Goal: Task Accomplishment & Management: Manage account settings

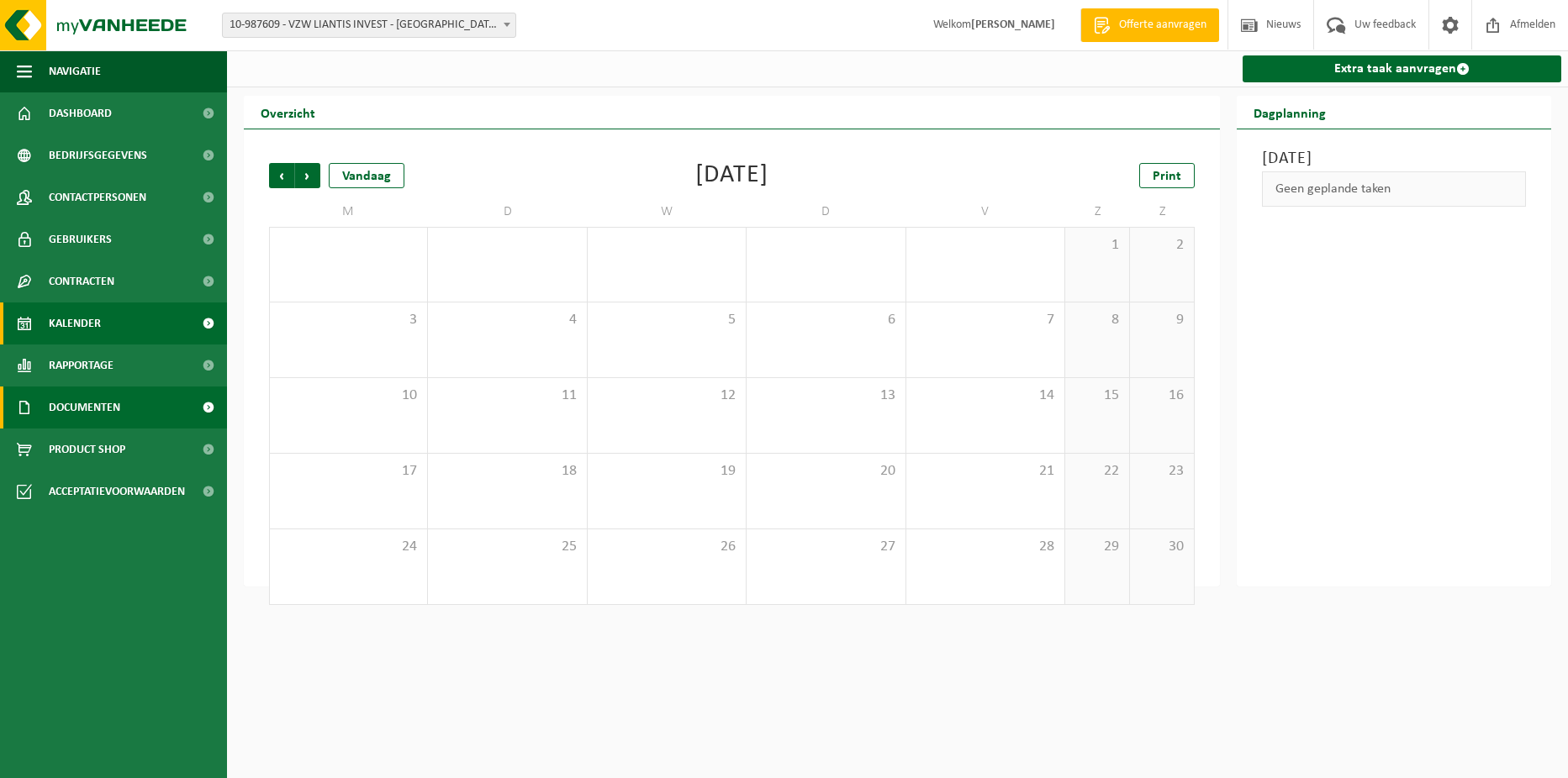
click at [160, 415] on link "Documenten" at bounding box center [114, 407] width 227 height 42
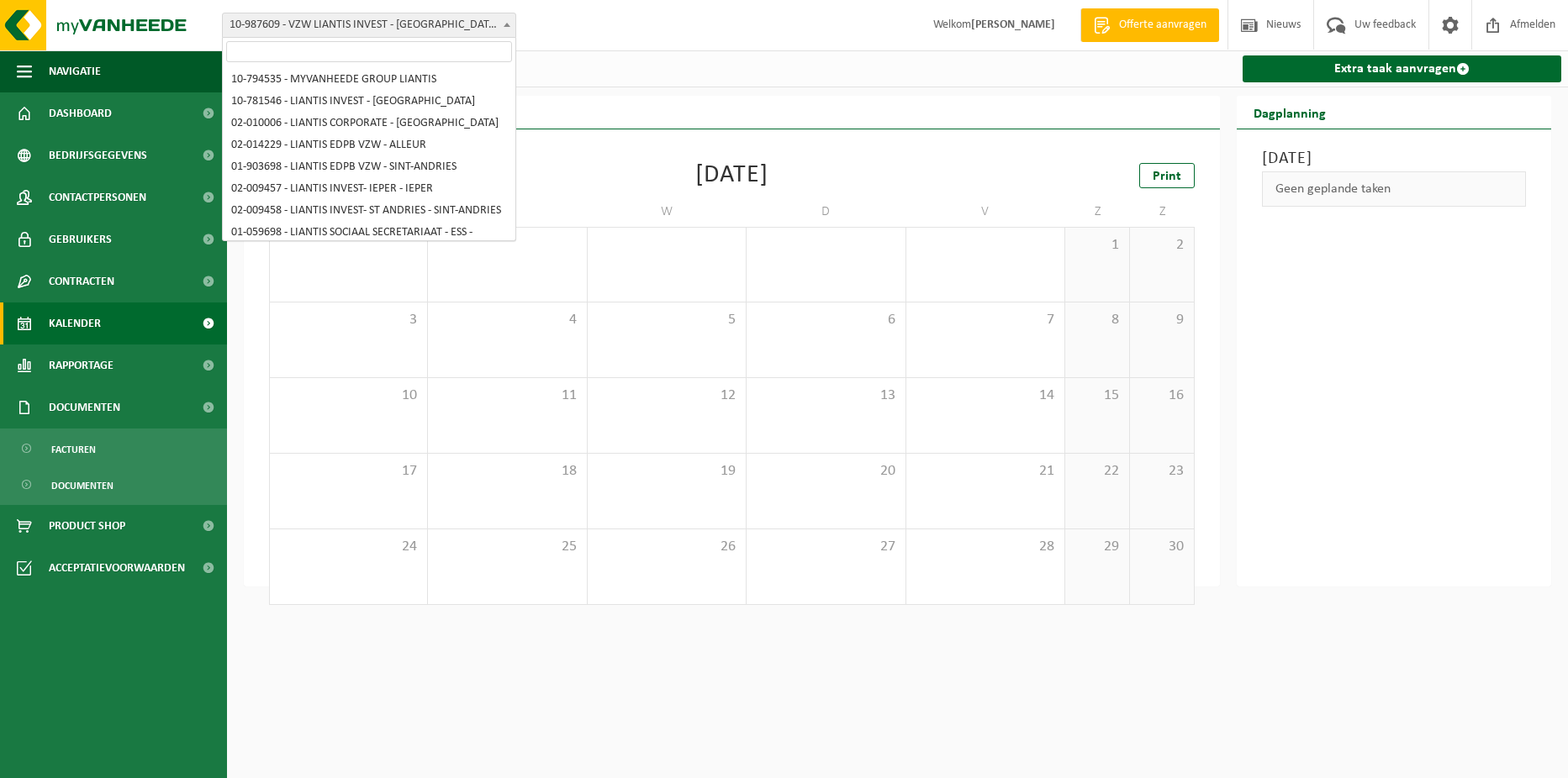
click at [367, 35] on span "10-987609 - VZW LIANTIS INVEST - [GEOGRAPHIC_DATA] - [GEOGRAPHIC_DATA]" at bounding box center [369, 24] width 293 height 23
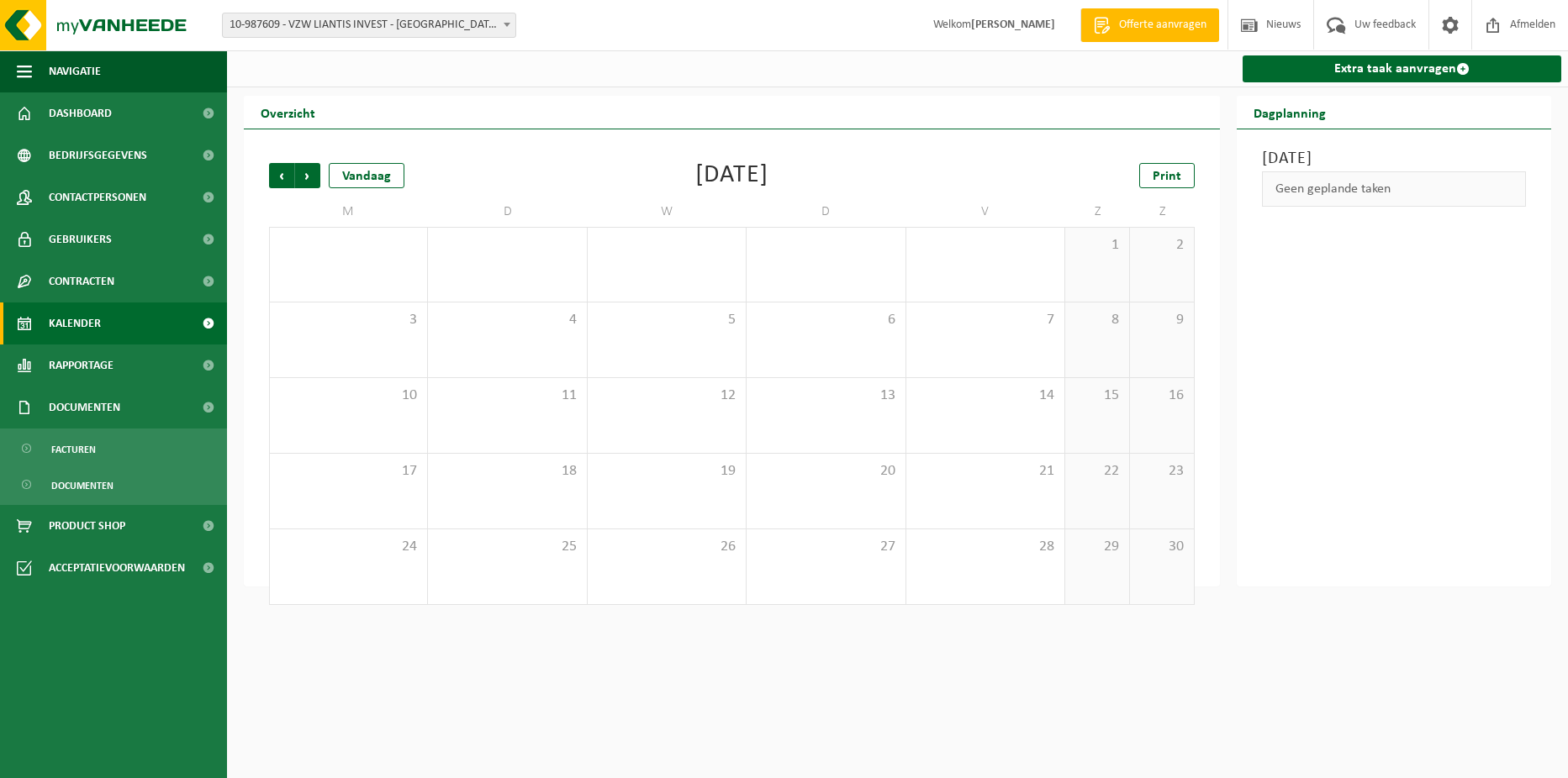
click at [648, 79] on div "Extra taak aanvragen" at bounding box center [897, 69] width 1341 height 37
click at [478, 19] on span "10-987609 - VZW LIANTIS INVEST - [GEOGRAPHIC_DATA] - [GEOGRAPHIC_DATA]" at bounding box center [369, 24] width 293 height 23
click at [576, 90] on div "Extra taak aanvragen Overzicht Vorige Volgende Vandaag November 2025 Print M D …" at bounding box center [784, 293] width 1568 height 587
click at [74, 315] on span "Kalender" at bounding box center [75, 323] width 53 height 42
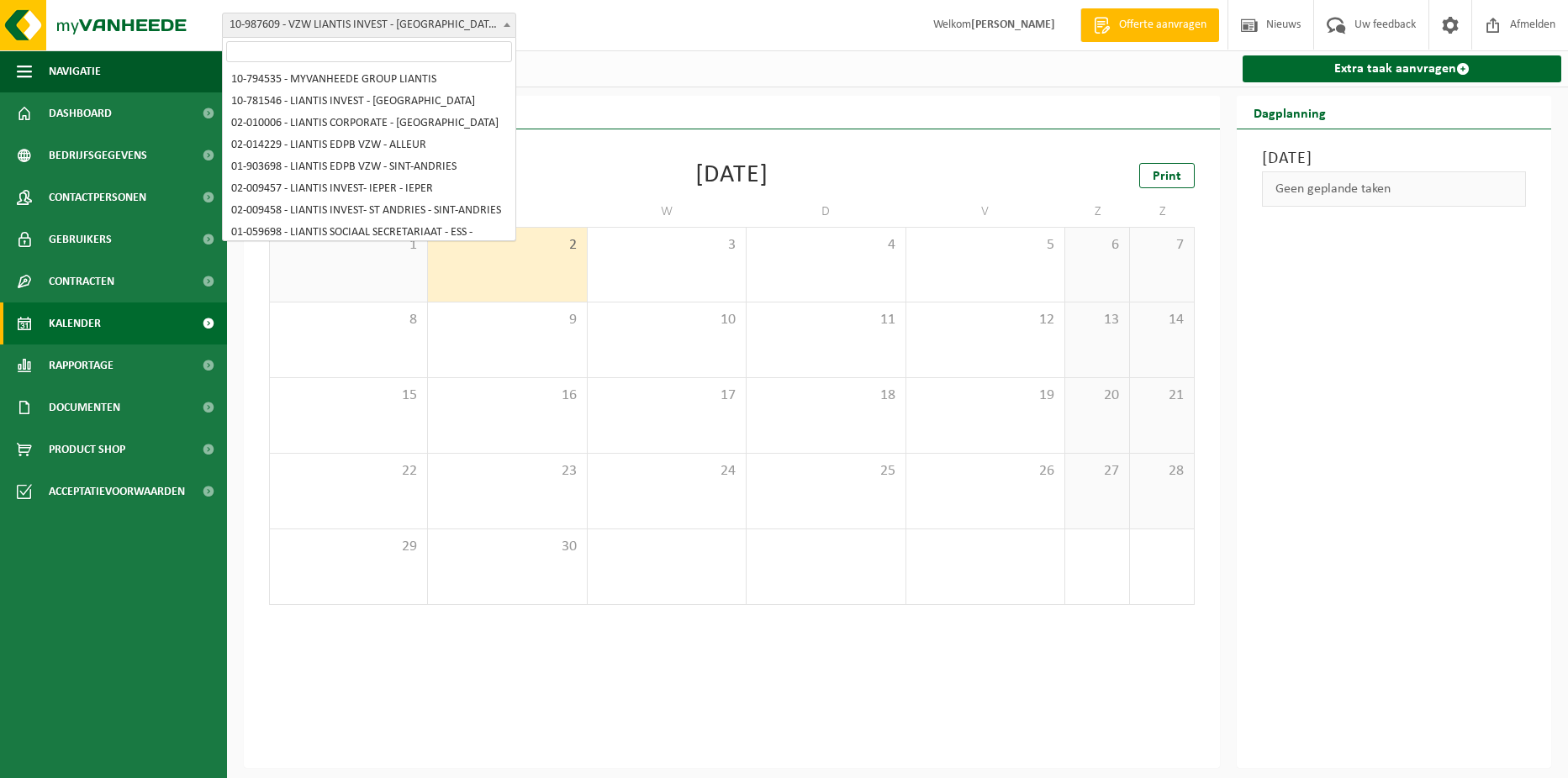
click at [504, 28] on span at bounding box center [507, 23] width 17 height 22
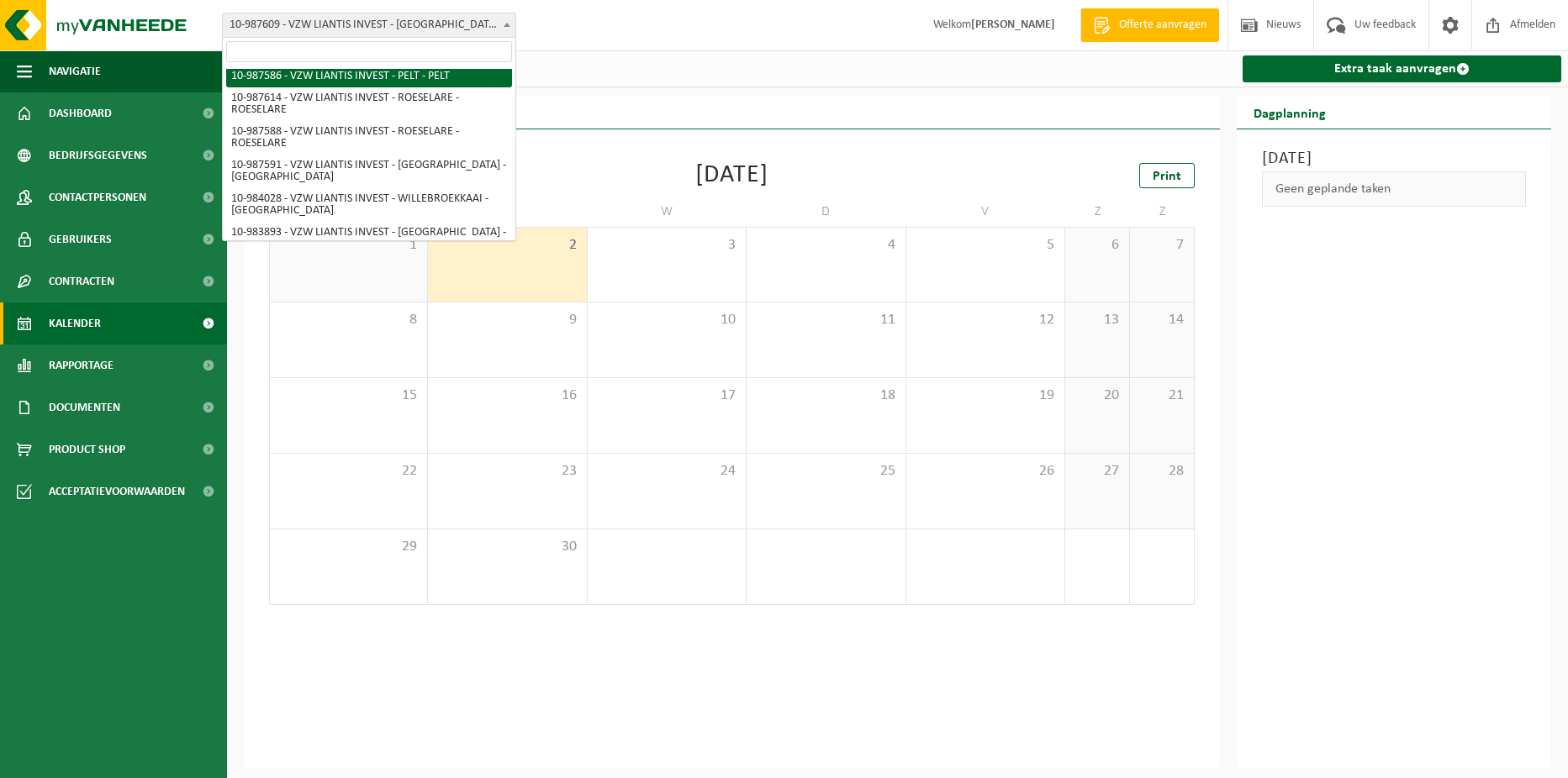
scroll to position [873, 0]
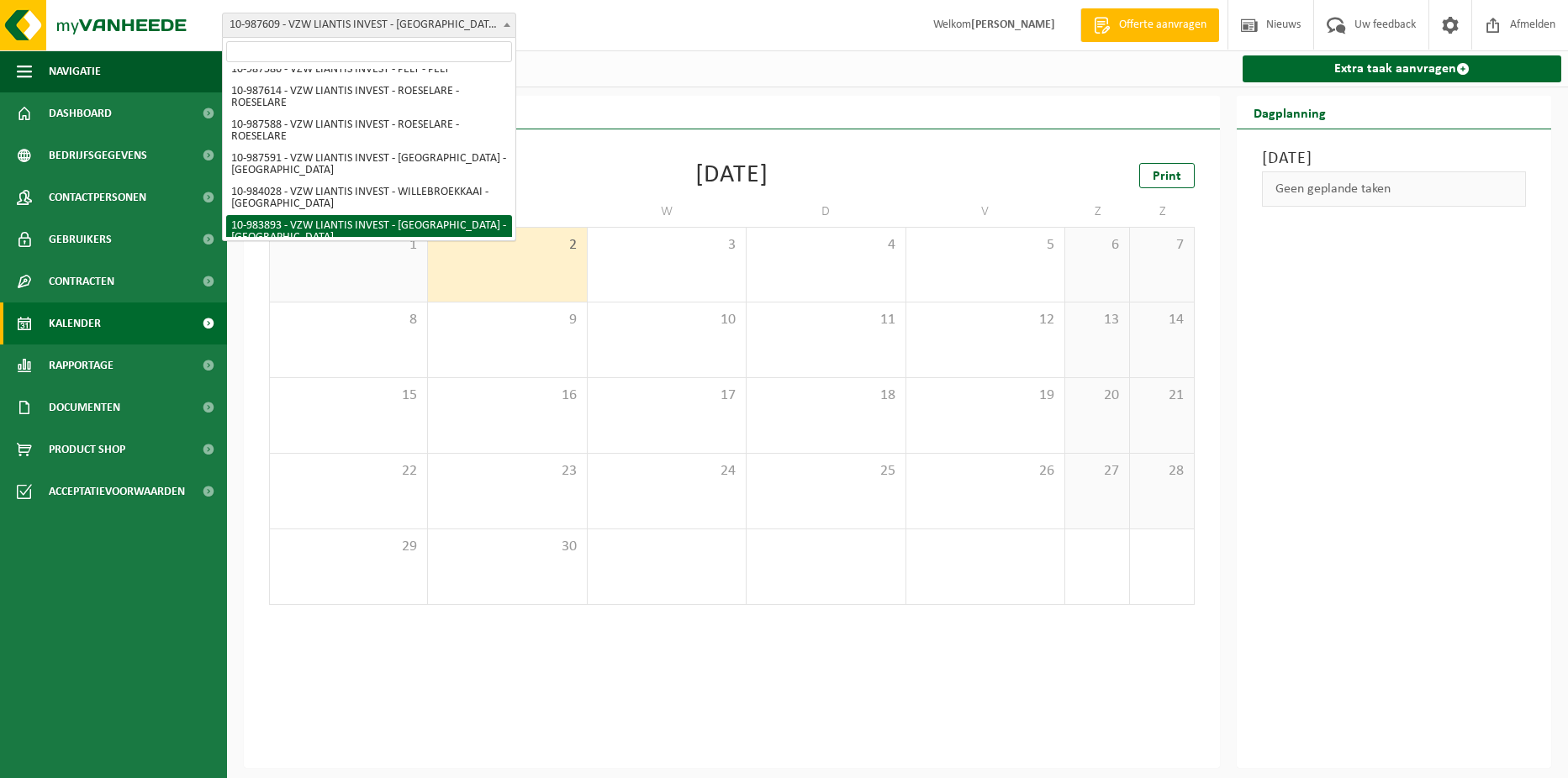
select select "163505"
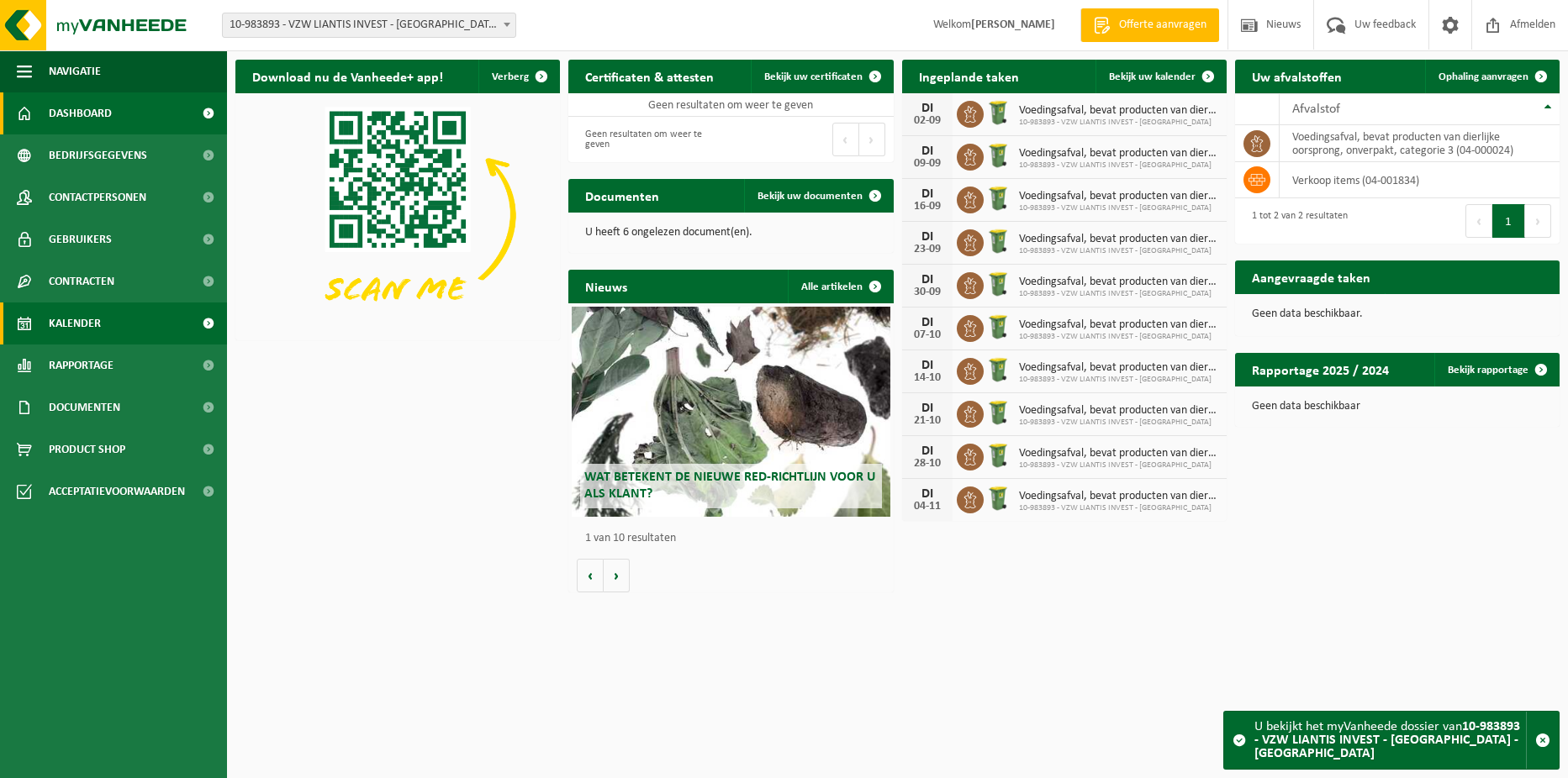
click at [104, 313] on link "Kalender" at bounding box center [114, 323] width 227 height 42
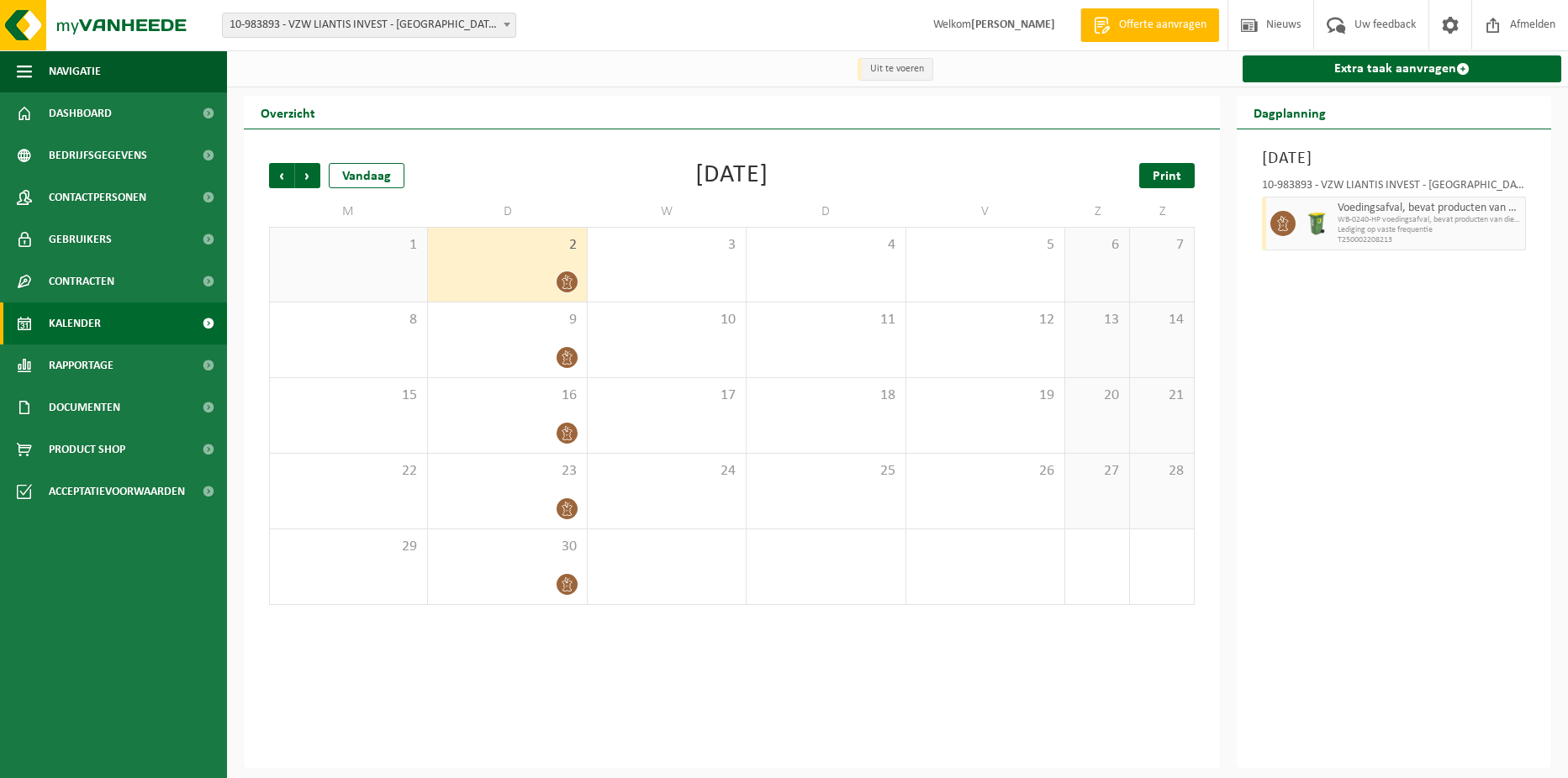
click at [1149, 174] on link "Print" at bounding box center [1166, 175] width 55 height 25
click at [314, 173] on span "Volgende" at bounding box center [307, 175] width 25 height 25
click at [1176, 167] on link "Print" at bounding box center [1166, 175] width 55 height 25
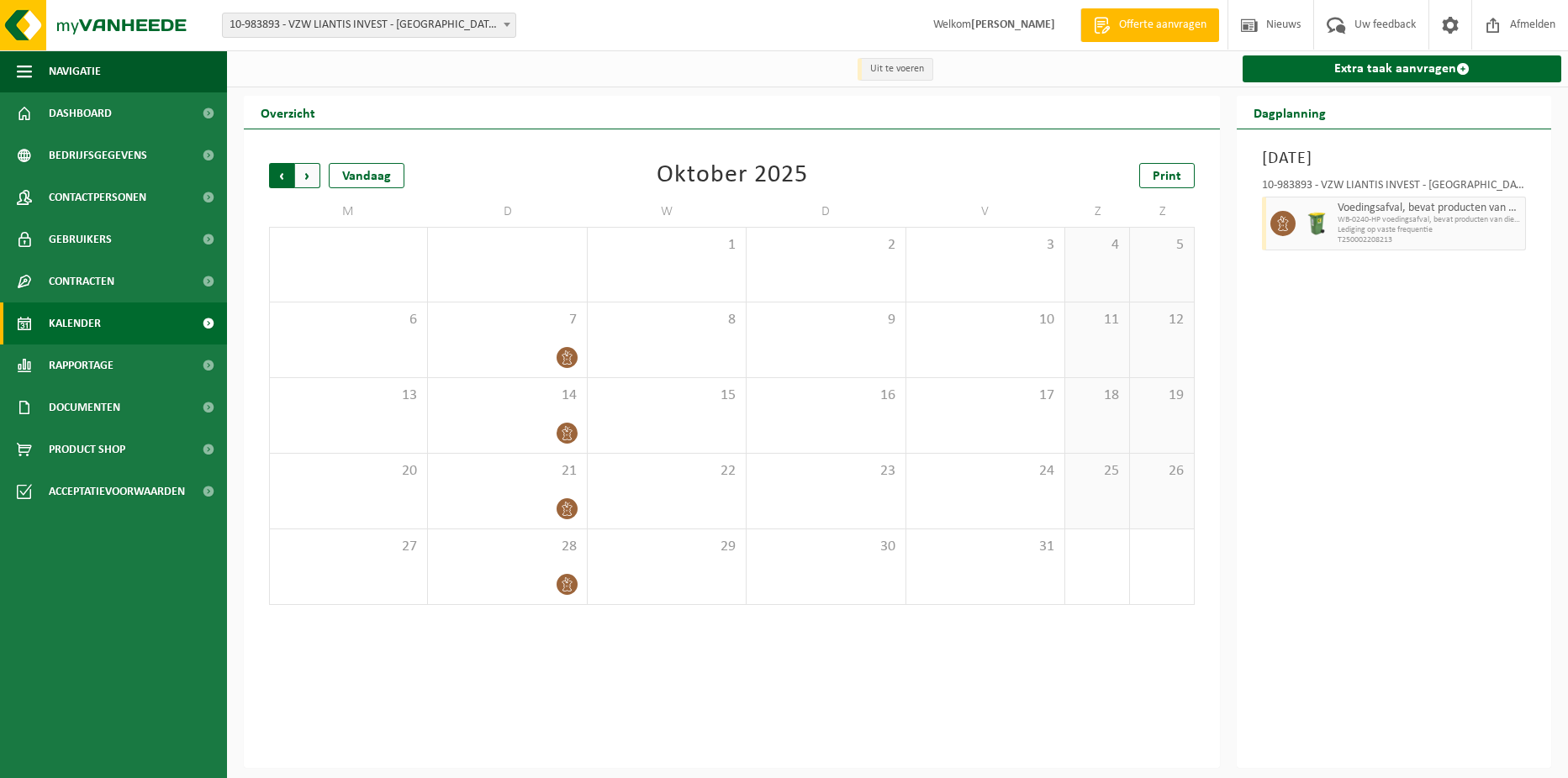
click at [317, 184] on span "Volgende" at bounding box center [307, 175] width 25 height 25
click at [1182, 173] on link "Print" at bounding box center [1166, 175] width 55 height 25
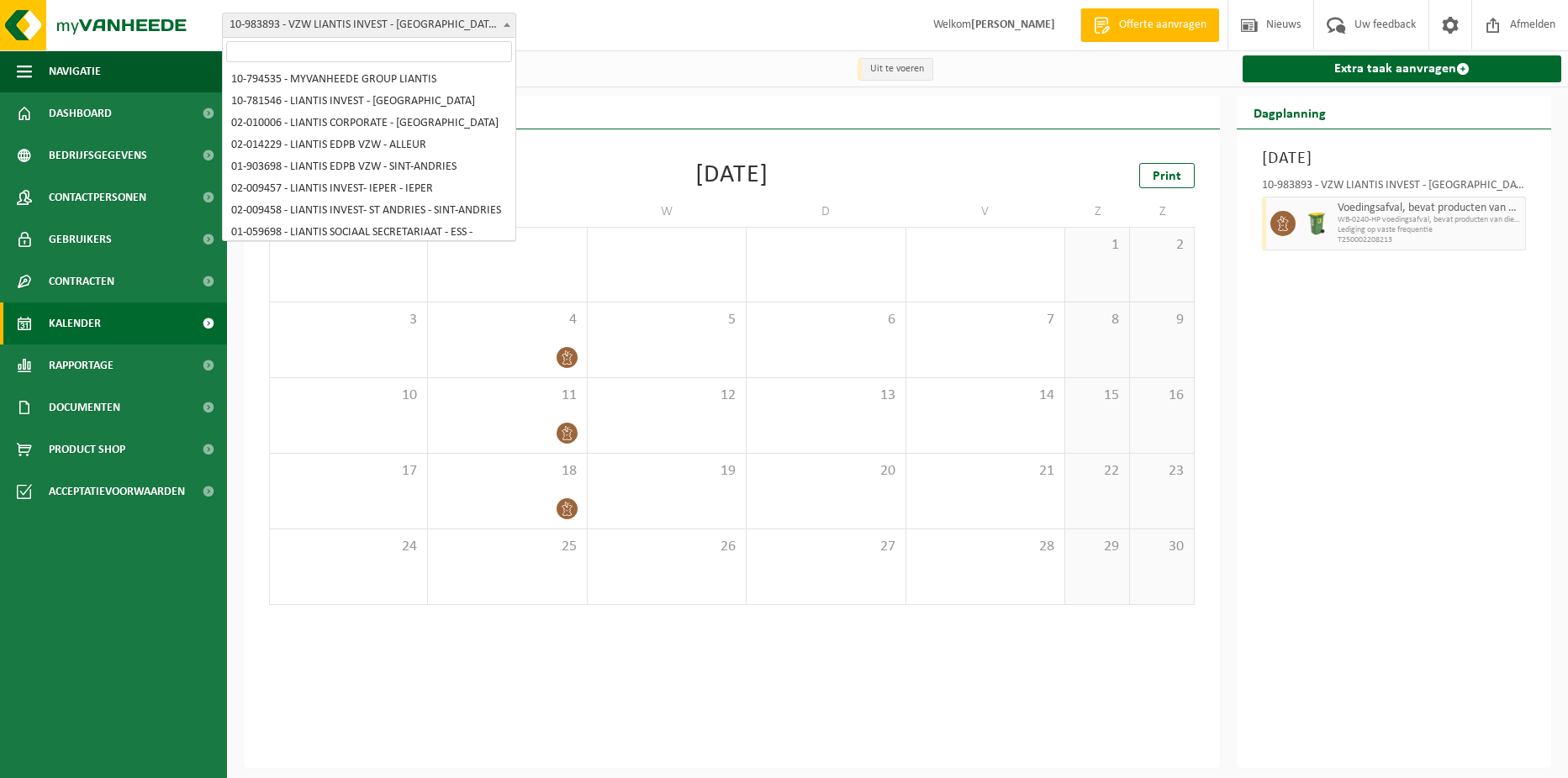
click at [464, 20] on span "10-983893 - VZW LIANTIS INVEST - [GEOGRAPHIC_DATA] - [GEOGRAPHIC_DATA]" at bounding box center [369, 24] width 293 height 23
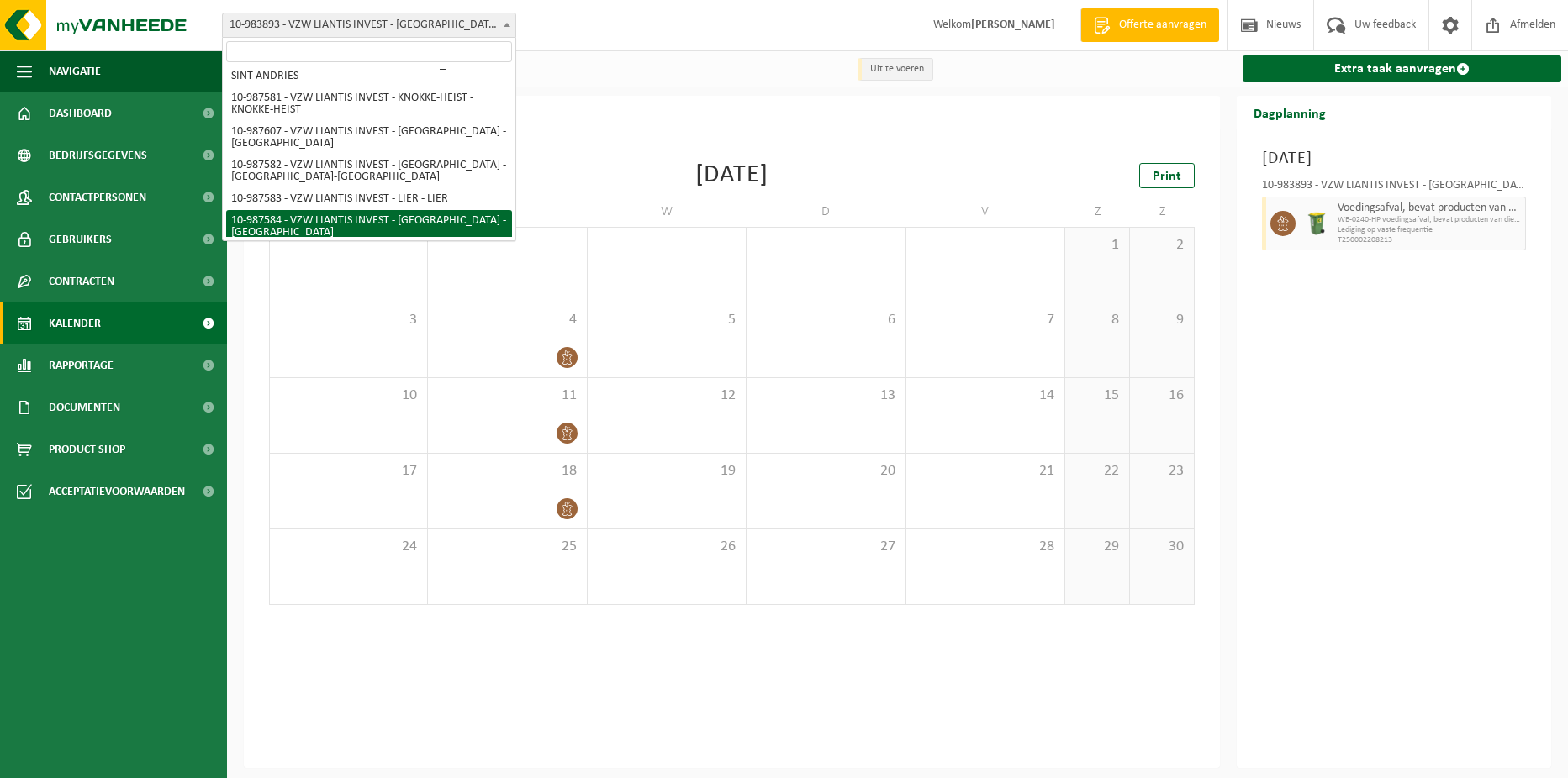
scroll to position [537, 0]
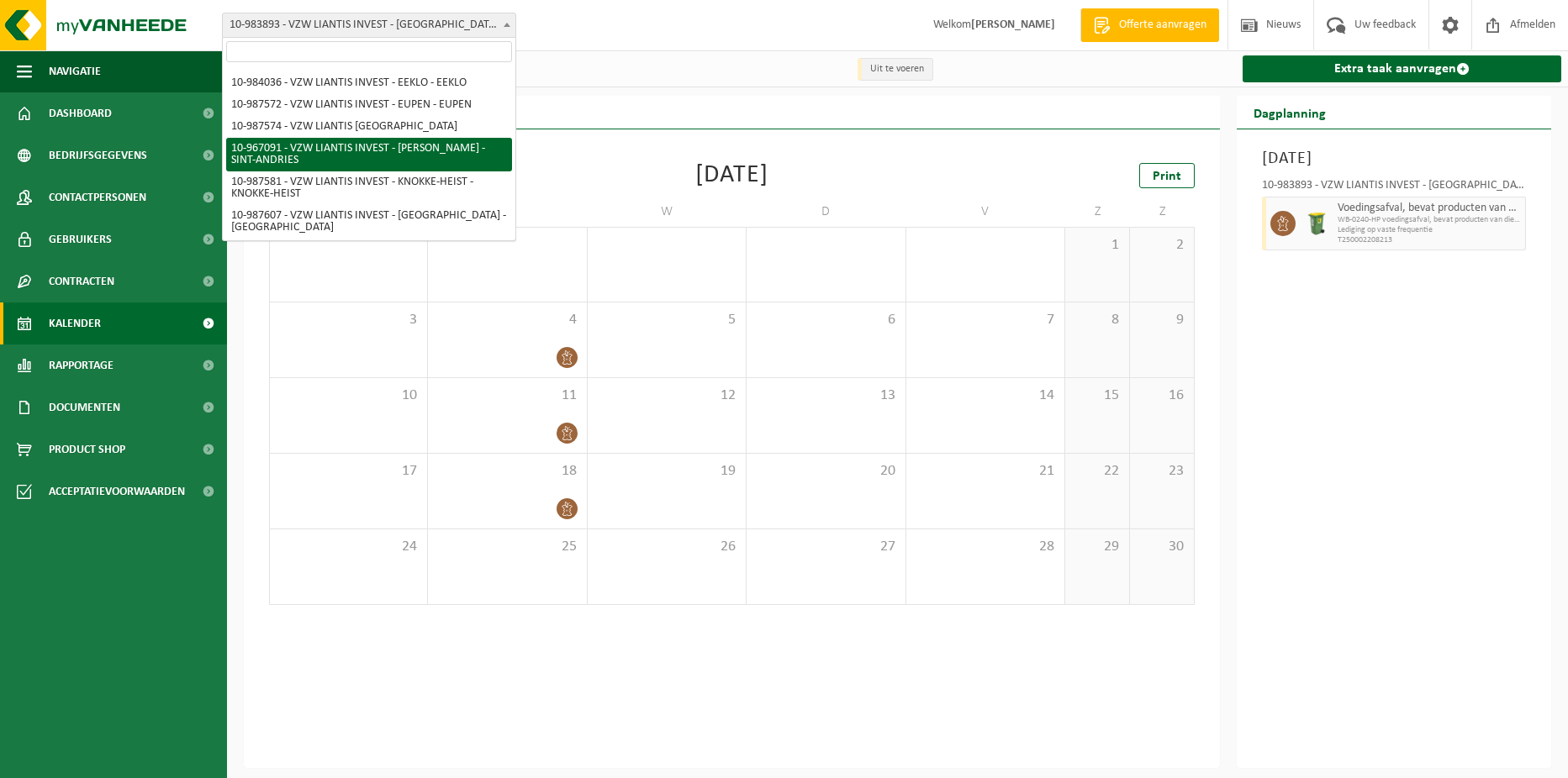
select select "153502"
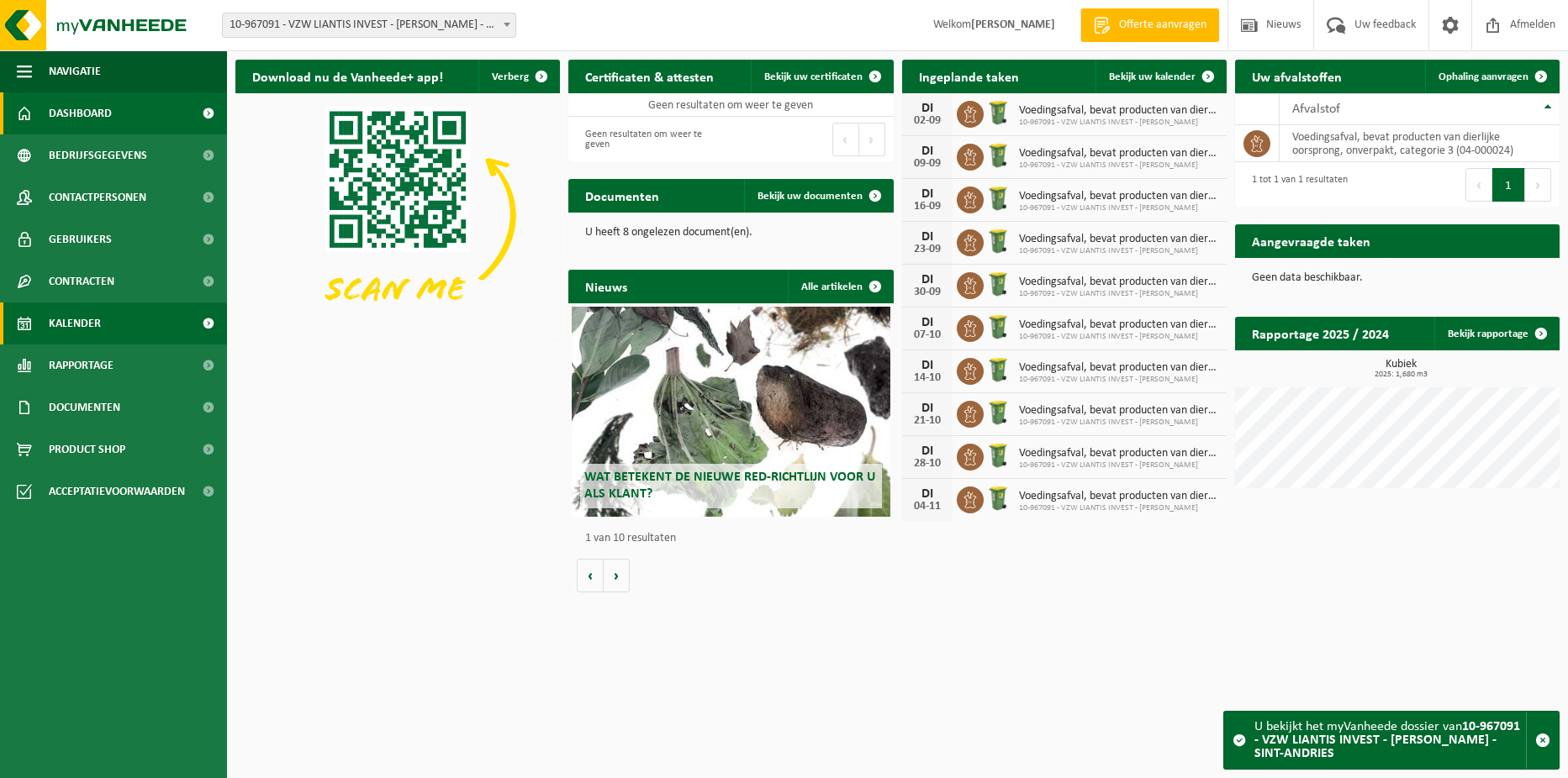
click at [100, 327] on link "Kalender" at bounding box center [114, 323] width 227 height 42
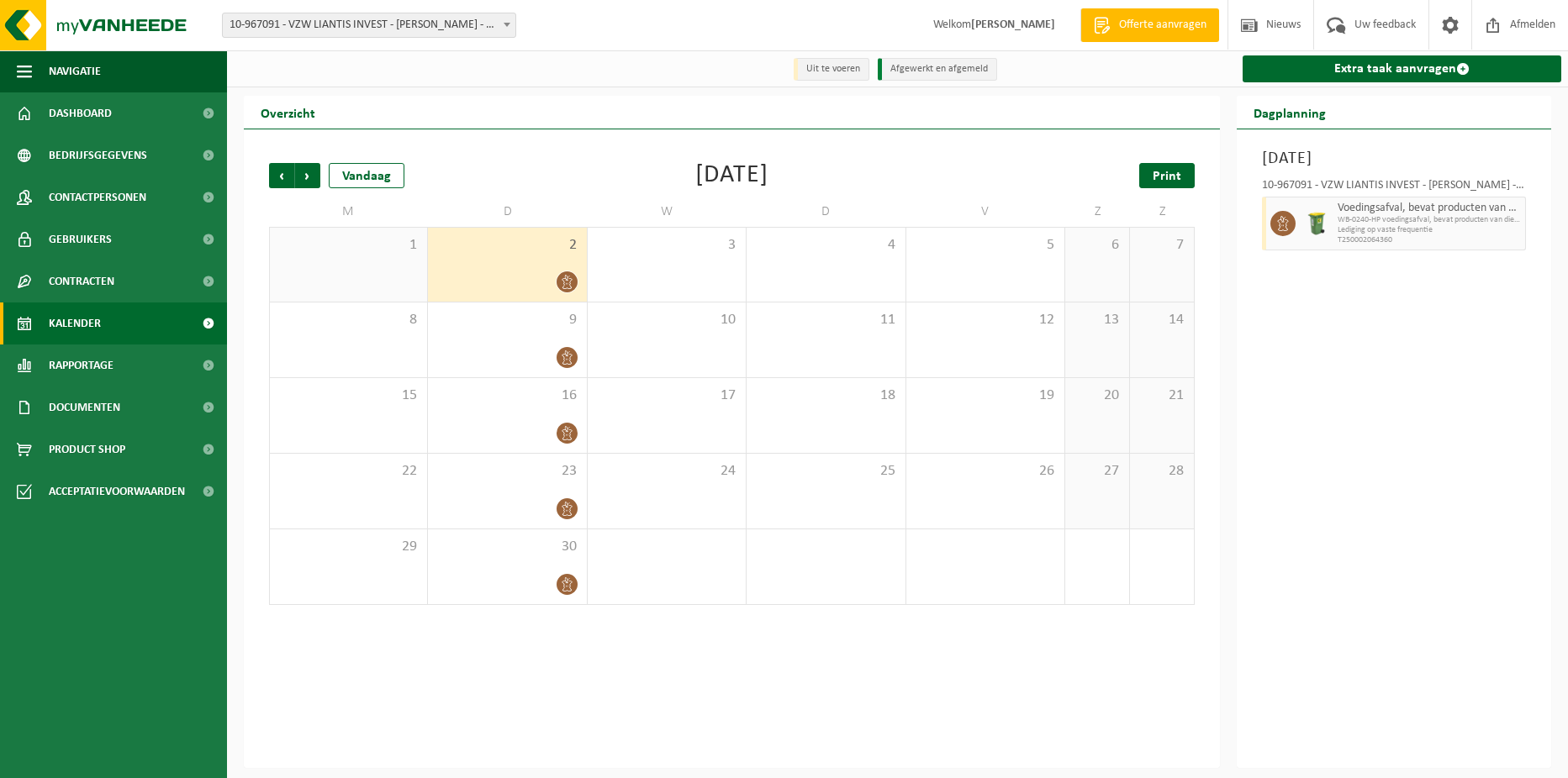
click at [1145, 176] on link "Print" at bounding box center [1166, 175] width 55 height 25
click at [304, 174] on span "Volgende" at bounding box center [307, 175] width 25 height 25
click at [1178, 181] on span "Print" at bounding box center [1166, 176] width 28 height 13
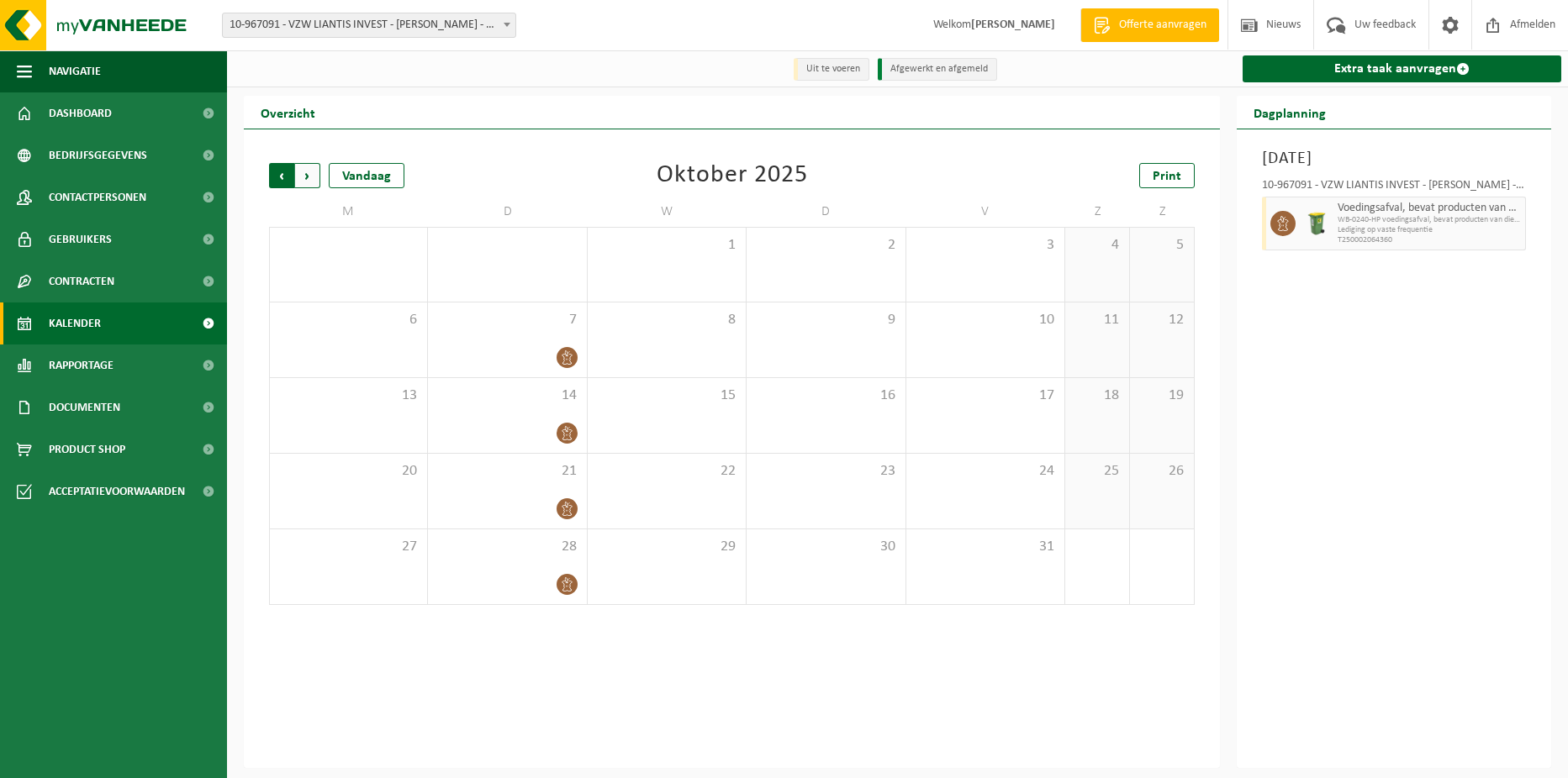
click at [312, 175] on span "Volgende" at bounding box center [307, 175] width 25 height 25
click at [1164, 157] on div "Vorige Volgende Vandaag November 2025 Print M D W D V Z Z 27 28 29 30 31 1 2 3 …" at bounding box center [732, 384] width 942 height 476
click at [1170, 165] on link "Print" at bounding box center [1166, 175] width 55 height 25
click at [475, 17] on span "10-967091 - VZW LIANTIS INVEST - [PERSON_NAME] - SINT-ANDRIES" at bounding box center [369, 24] width 293 height 23
click at [624, 94] on div "Uit te voeren Afgewerkt en afgemeld Extra taak aanvragen Overzicht Vorige Volge…" at bounding box center [784, 384] width 1568 height 769
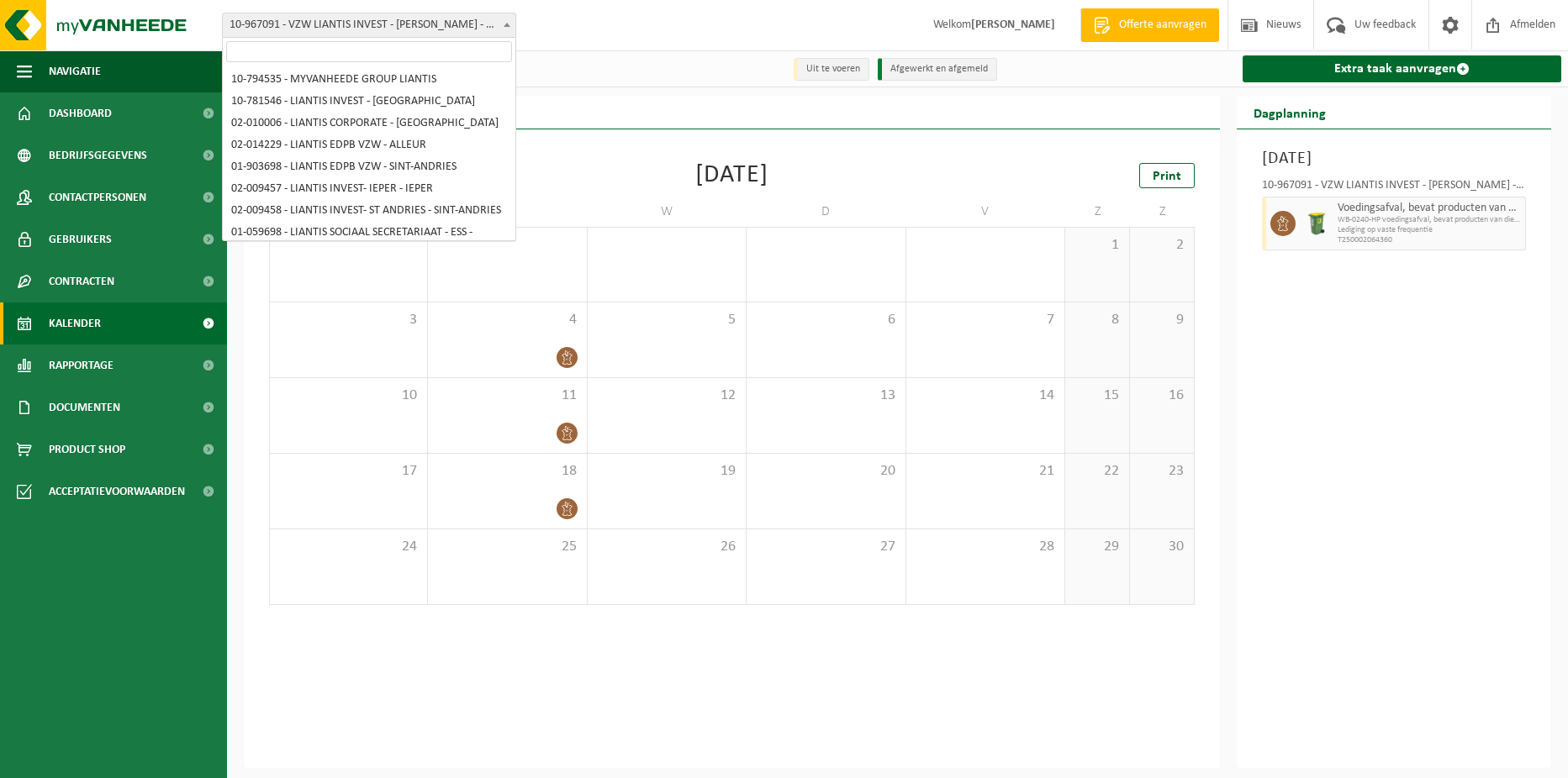
click at [508, 20] on span at bounding box center [507, 23] width 17 height 22
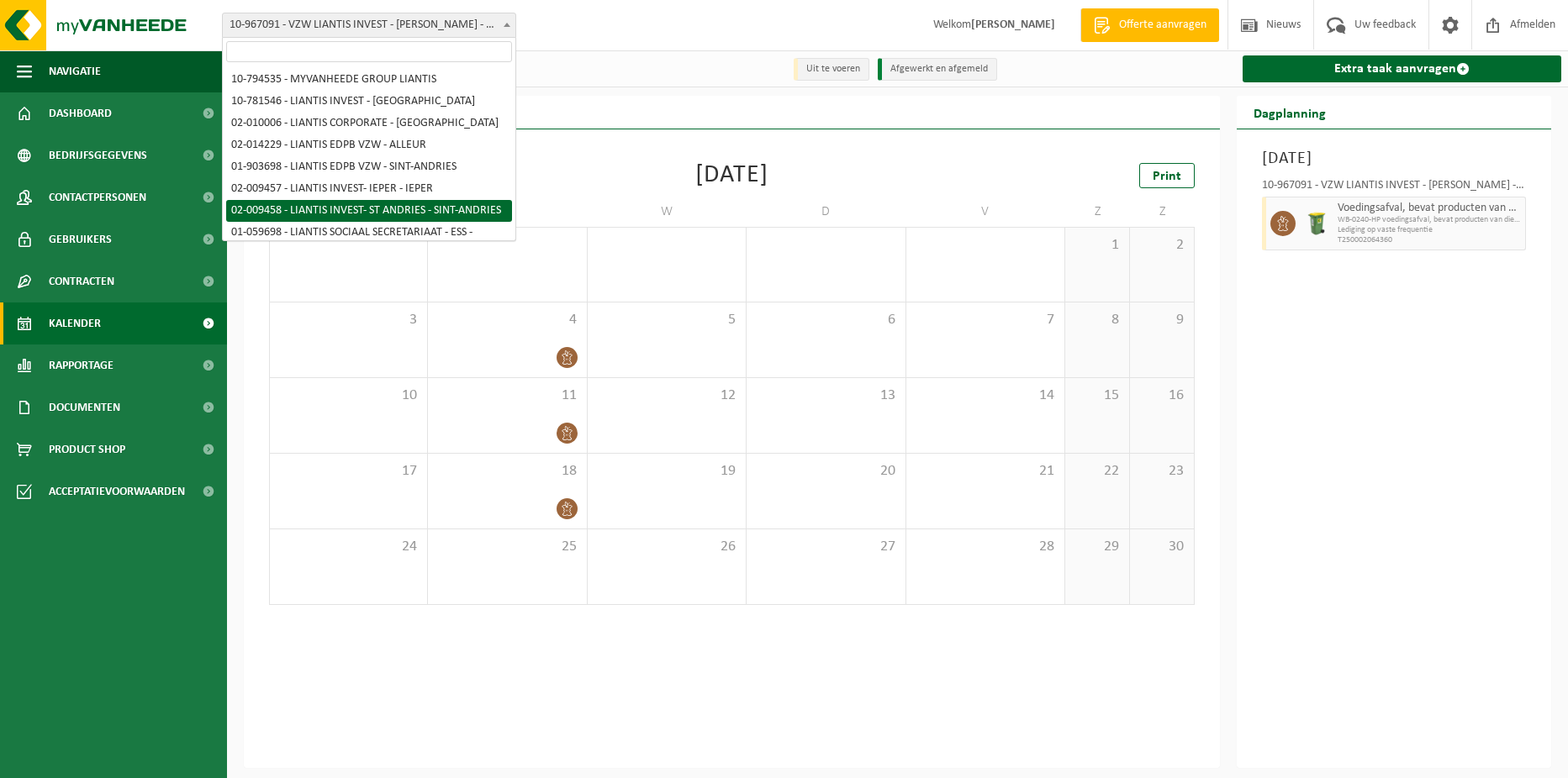
select select "22287"
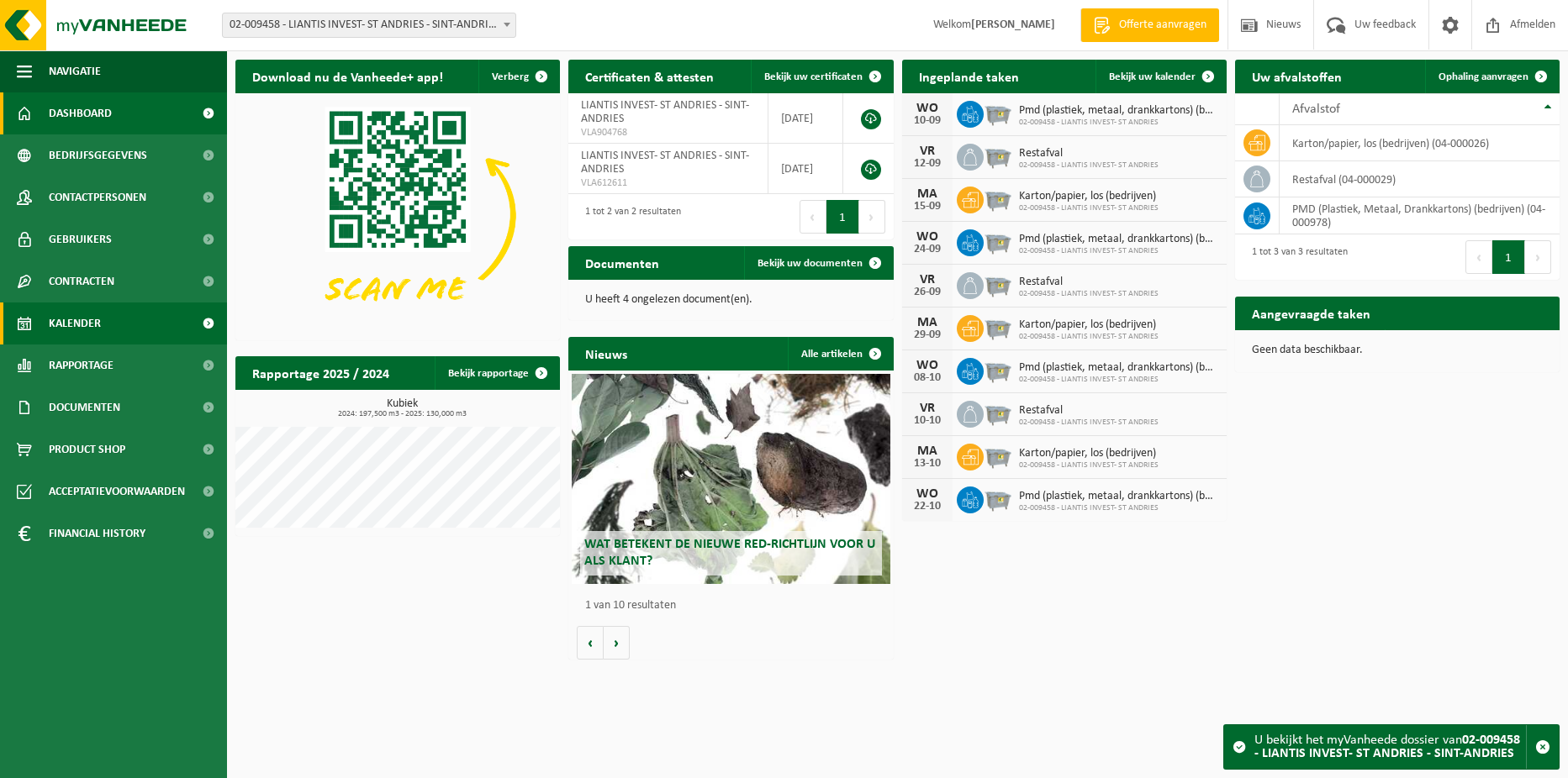
click at [161, 335] on link "Kalender" at bounding box center [114, 323] width 227 height 42
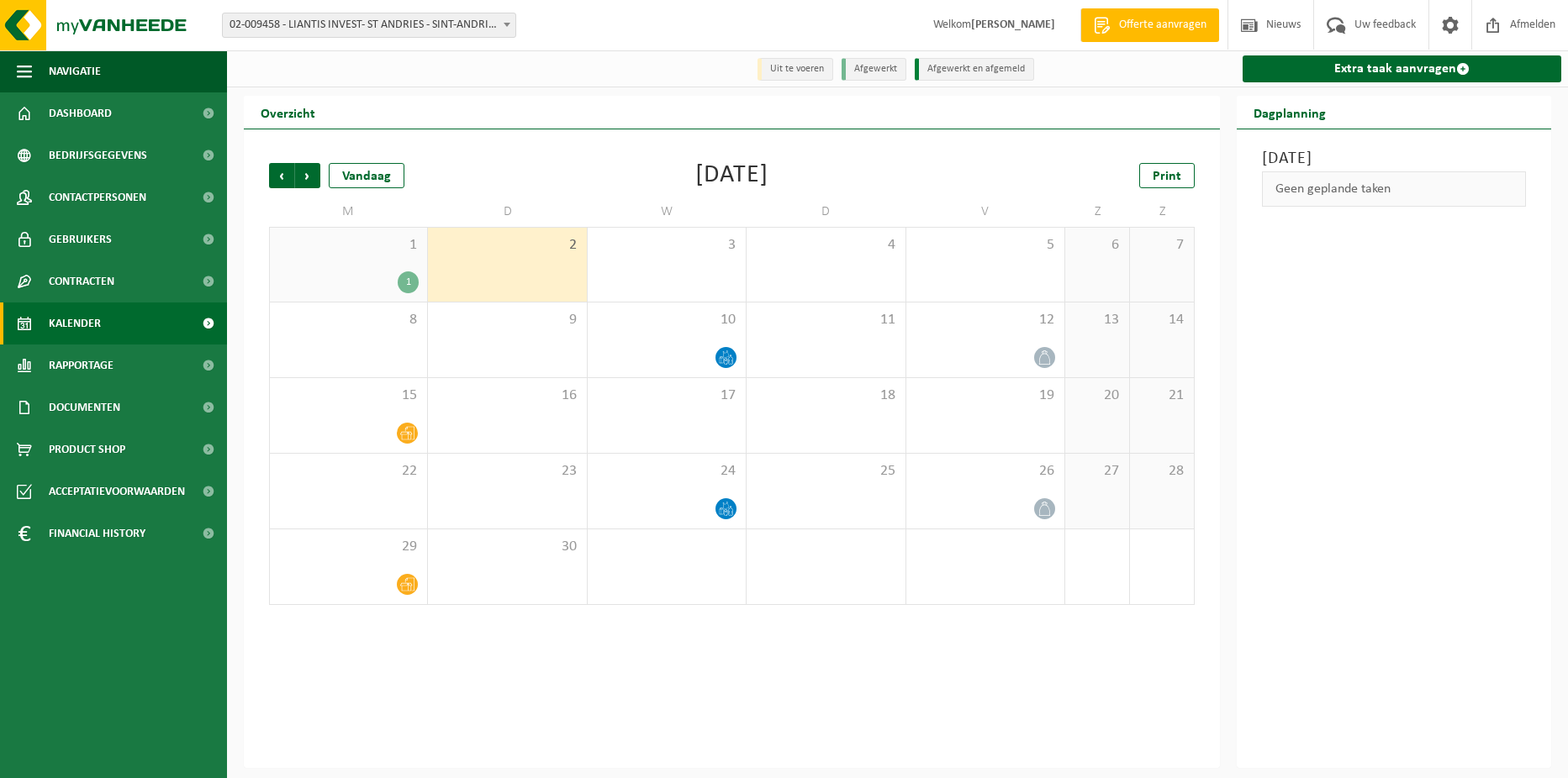
click at [486, 20] on span "02-009458 - LIANTIS INVEST- ST ANDRIES - SINT-ANDRIES" at bounding box center [369, 24] width 293 height 23
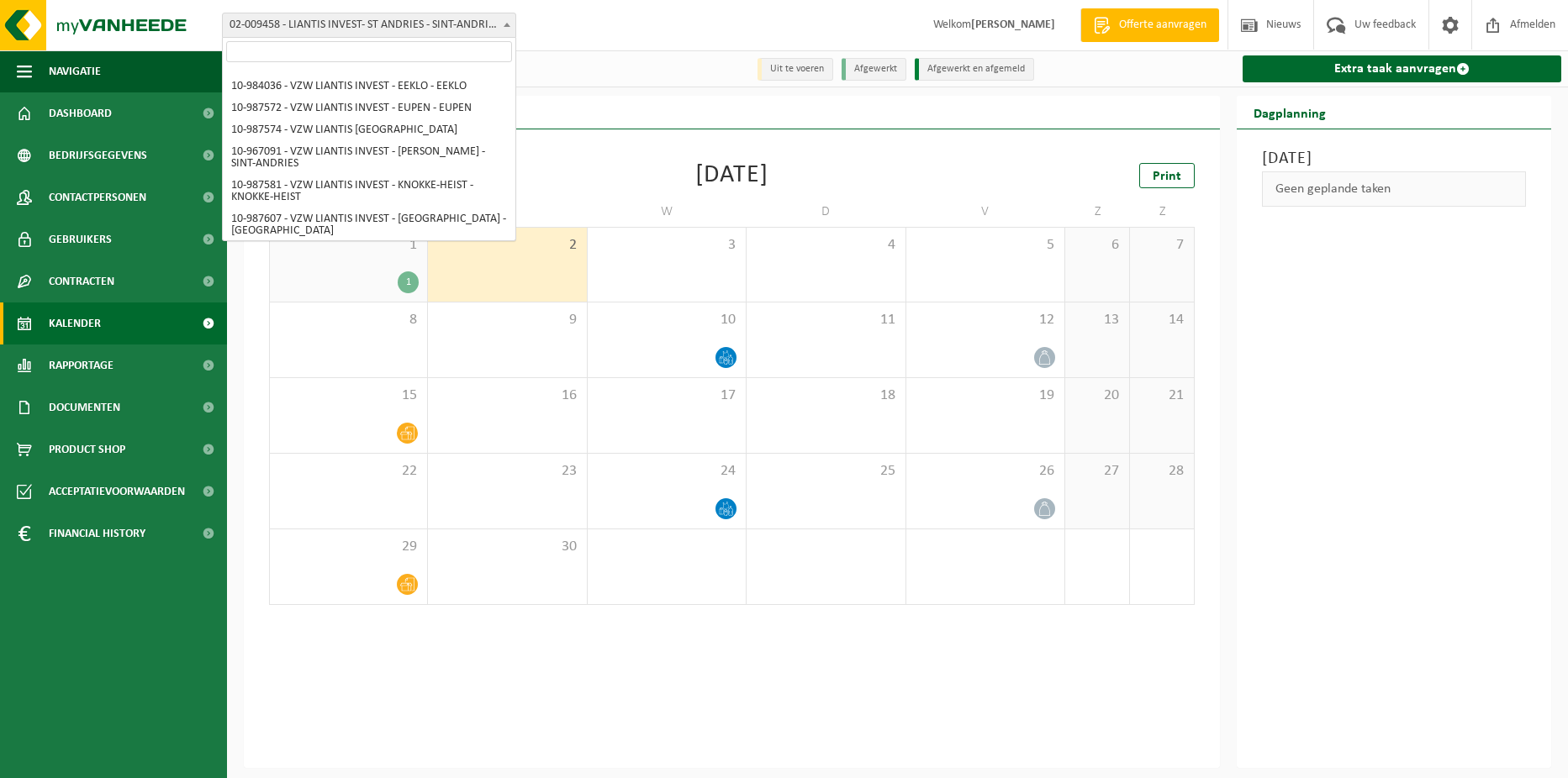
scroll to position [537, 0]
select select "167241"
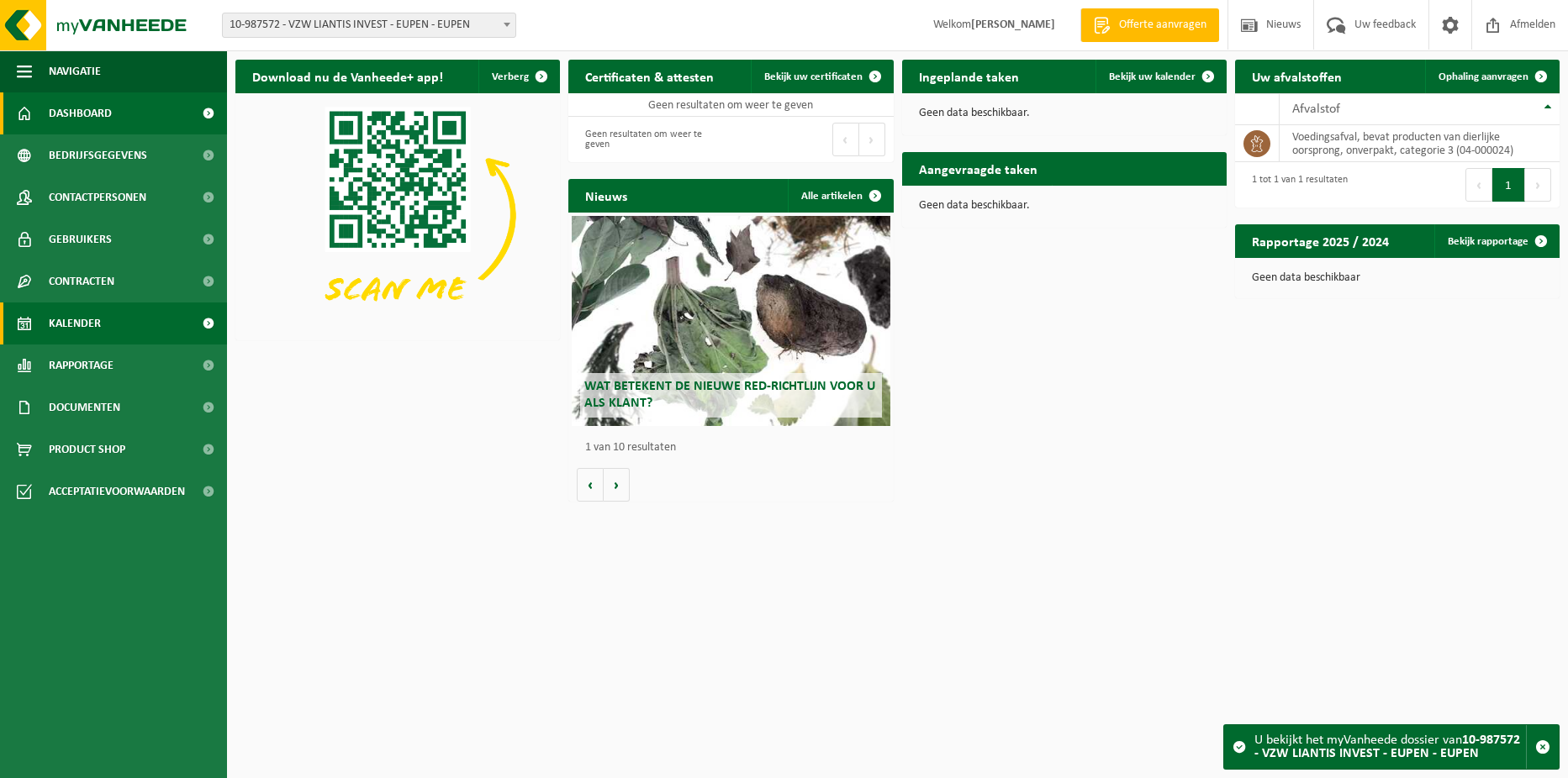
click at [119, 305] on link "Kalender" at bounding box center [114, 323] width 227 height 42
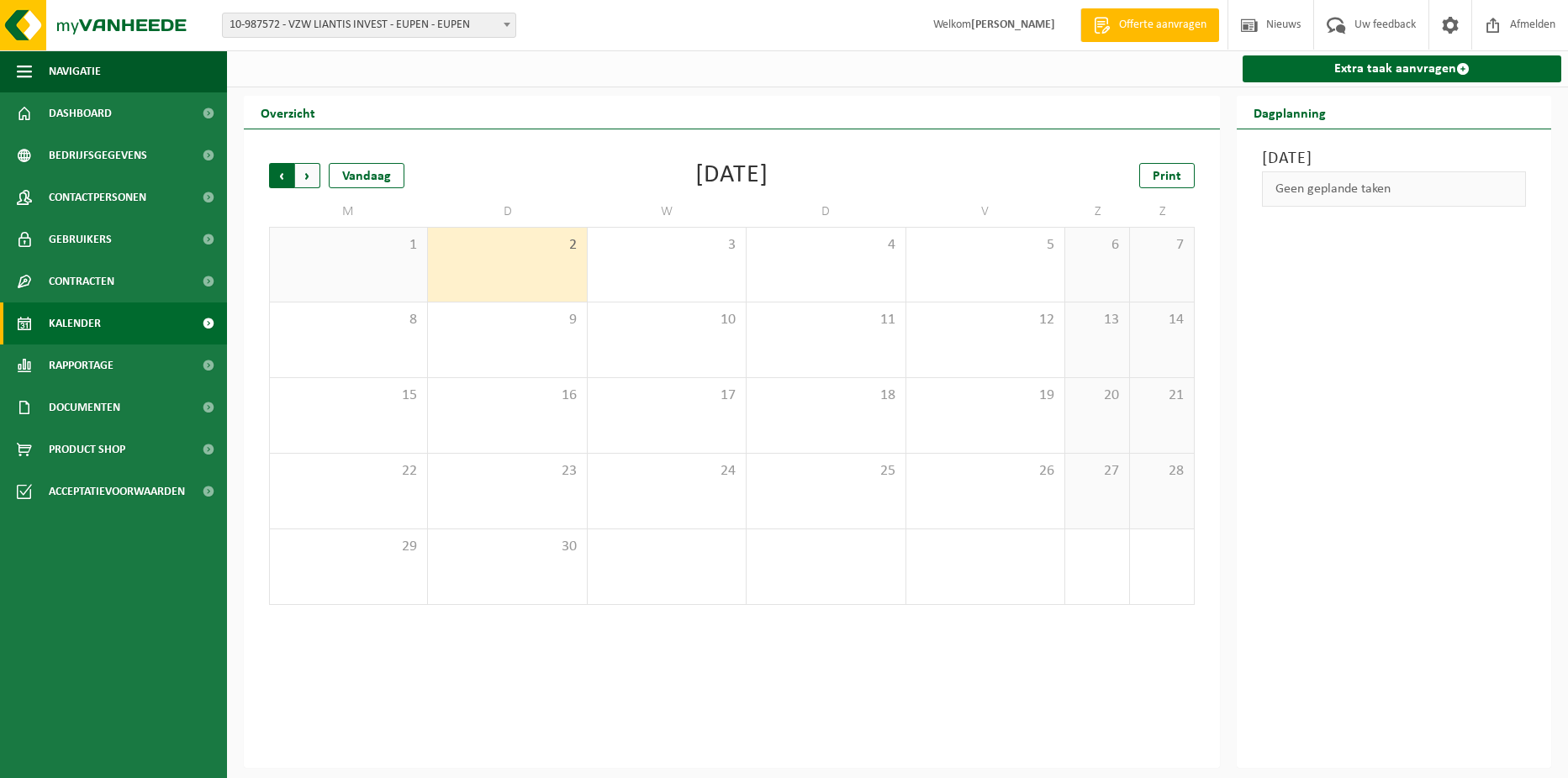
click at [312, 178] on span "Volgende" at bounding box center [307, 175] width 25 height 25
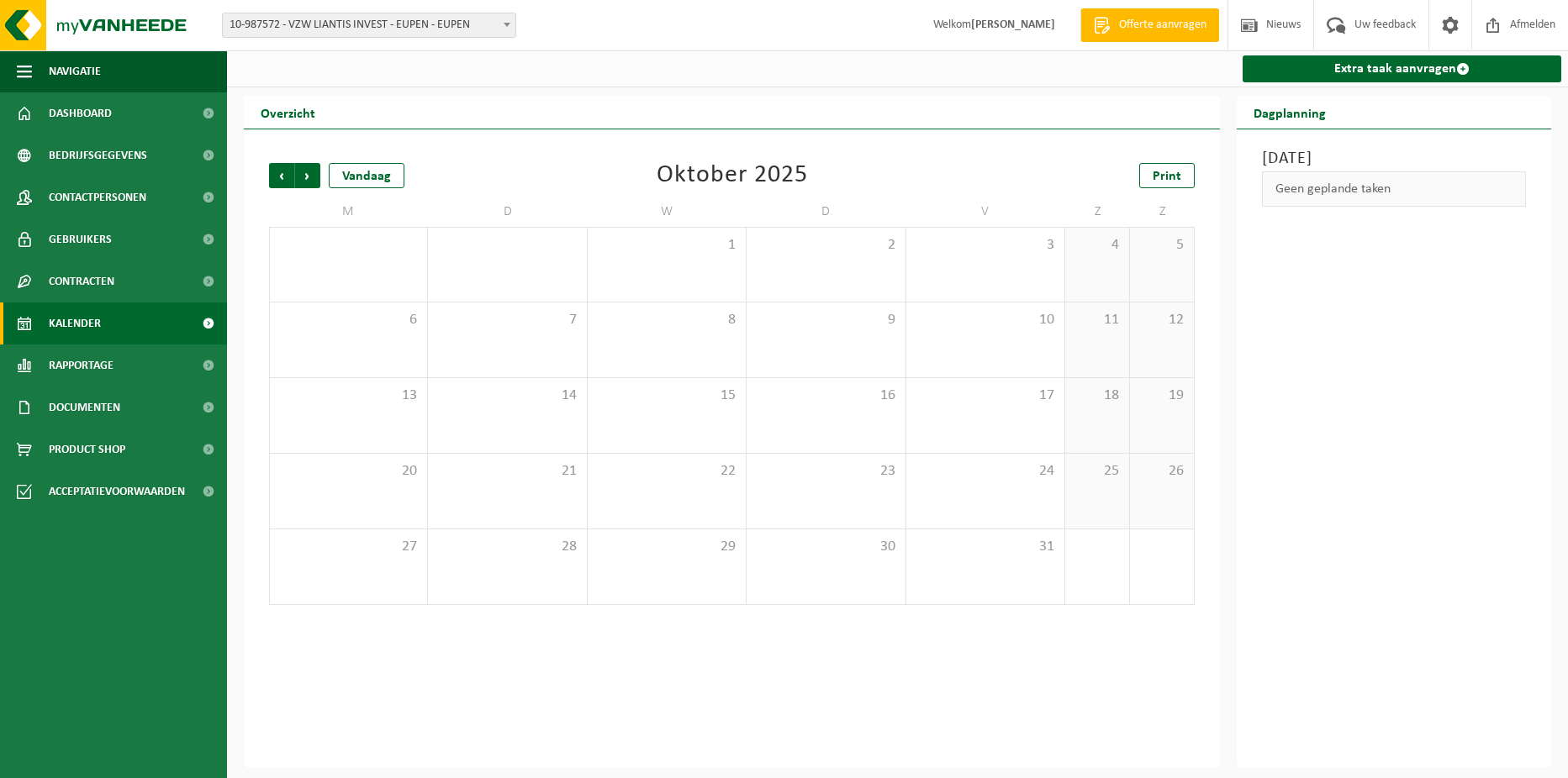
click at [312, 178] on span "Volgende" at bounding box center [307, 175] width 25 height 25
click at [484, 25] on span "10-987572 - VZW LIANTIS INVEST - EUPEN - EUPEN" at bounding box center [369, 24] width 293 height 23
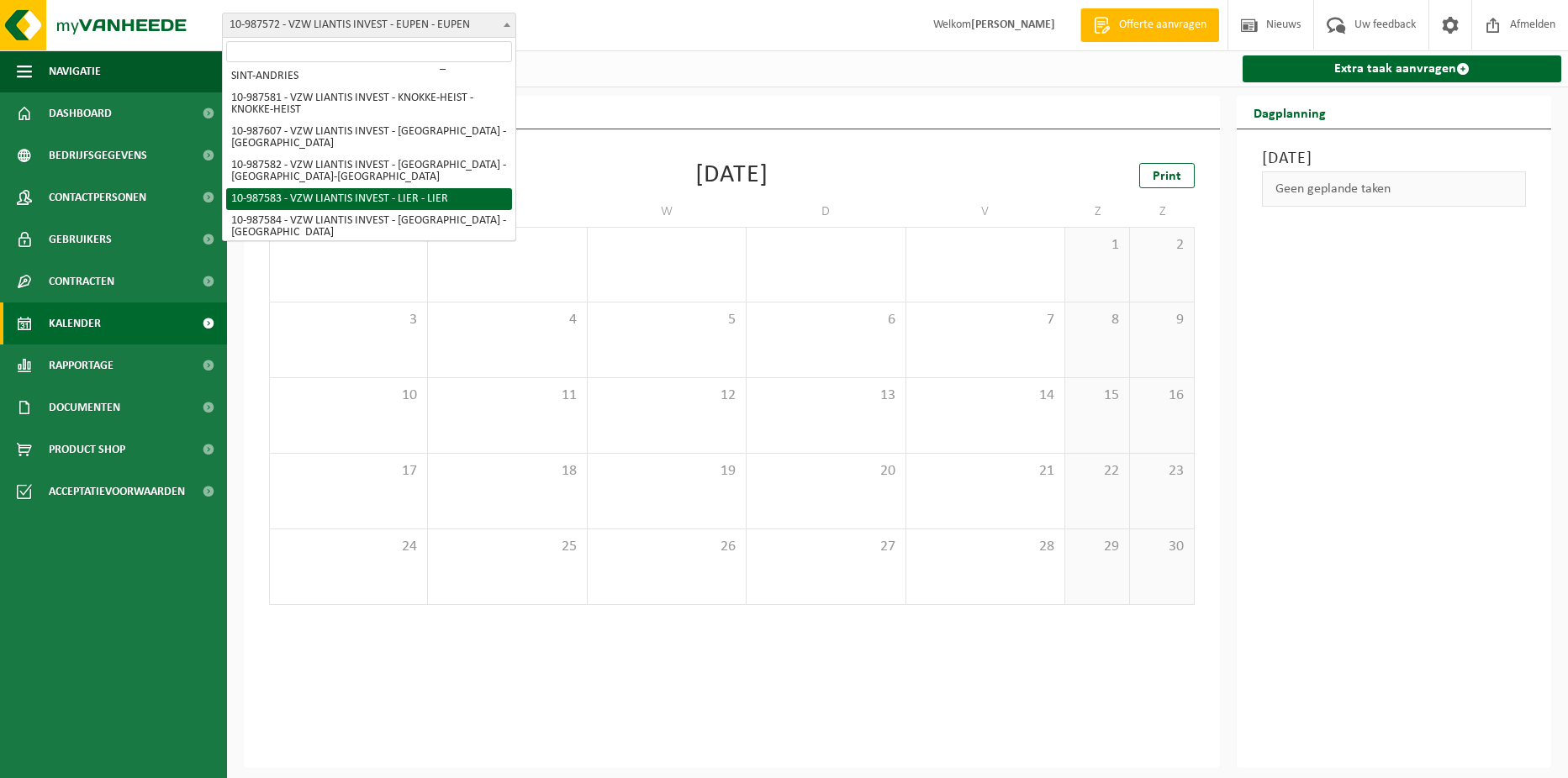
scroll to position [537, 0]
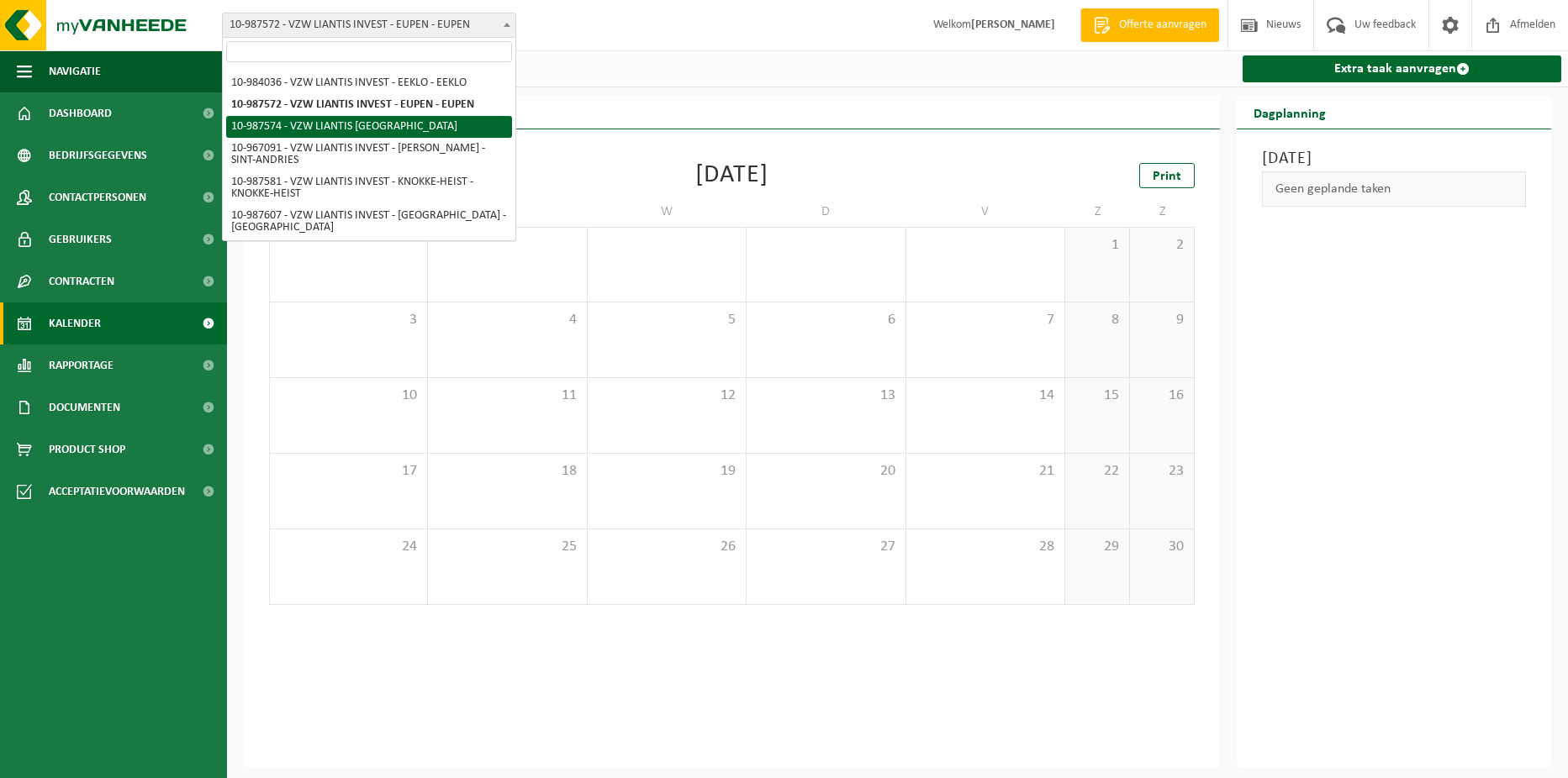
select select "167242"
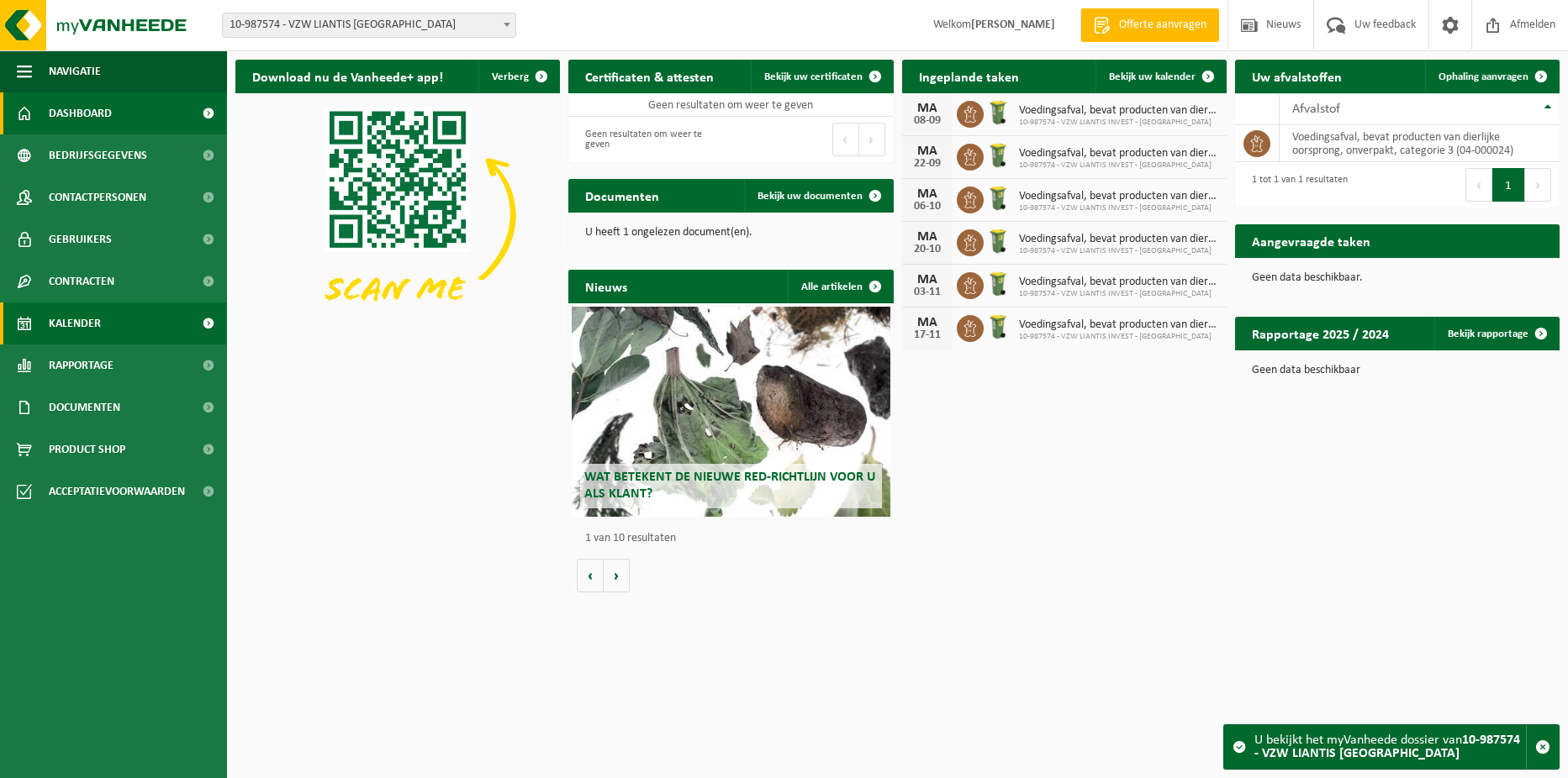
click at [122, 320] on link "Kalender" at bounding box center [114, 323] width 227 height 42
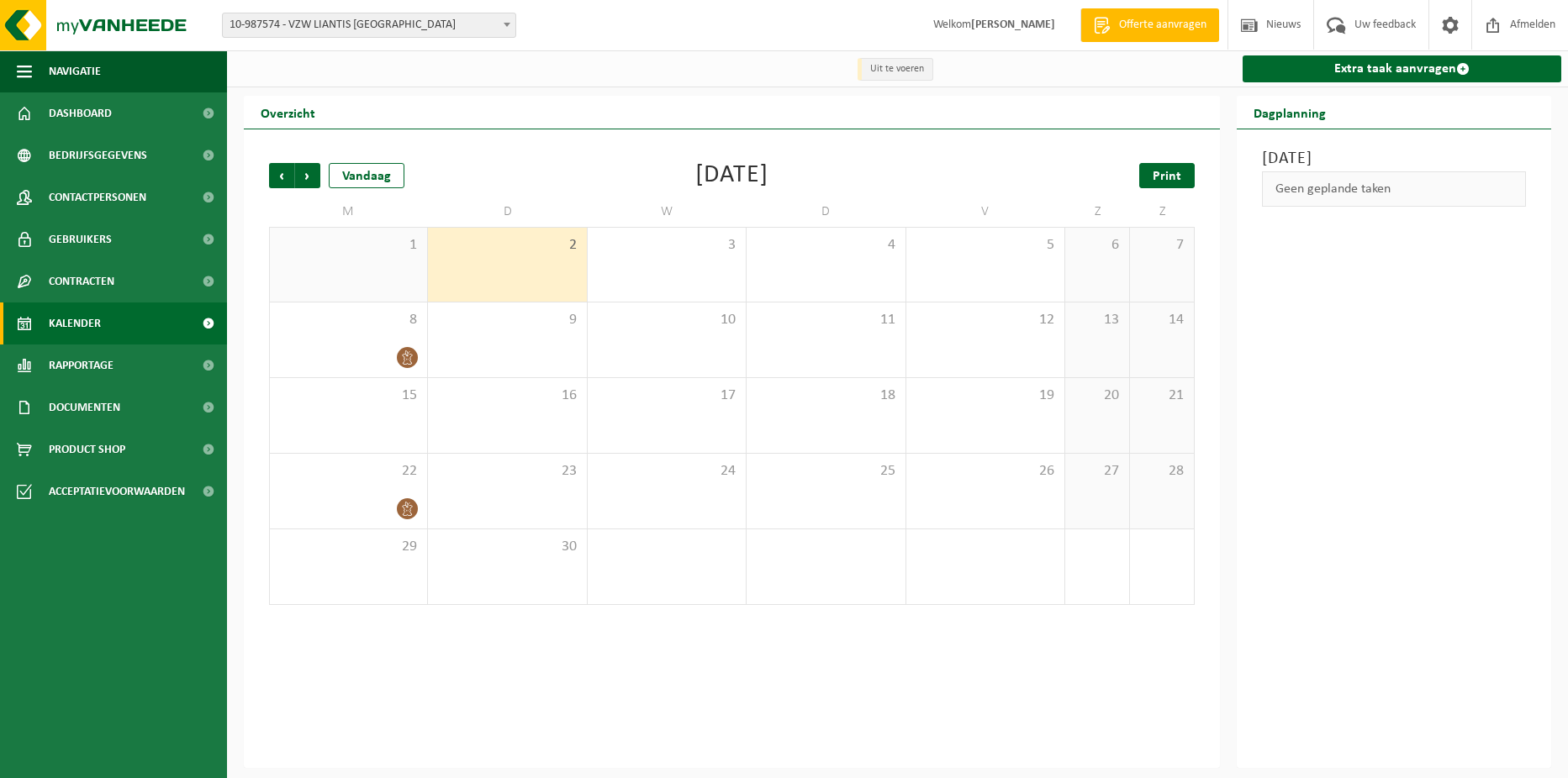
click at [1153, 184] on link "Print" at bounding box center [1166, 175] width 55 height 25
click at [311, 161] on div "Vorige Volgende Vandaag [DATE] Print M D W D V Z Z 1 2 3 4 5 6 7 8 9 10 11 12 1…" at bounding box center [732, 384] width 942 height 476
click at [312, 174] on span "Volgende" at bounding box center [307, 175] width 25 height 25
click at [1184, 175] on link "Print" at bounding box center [1166, 175] width 55 height 25
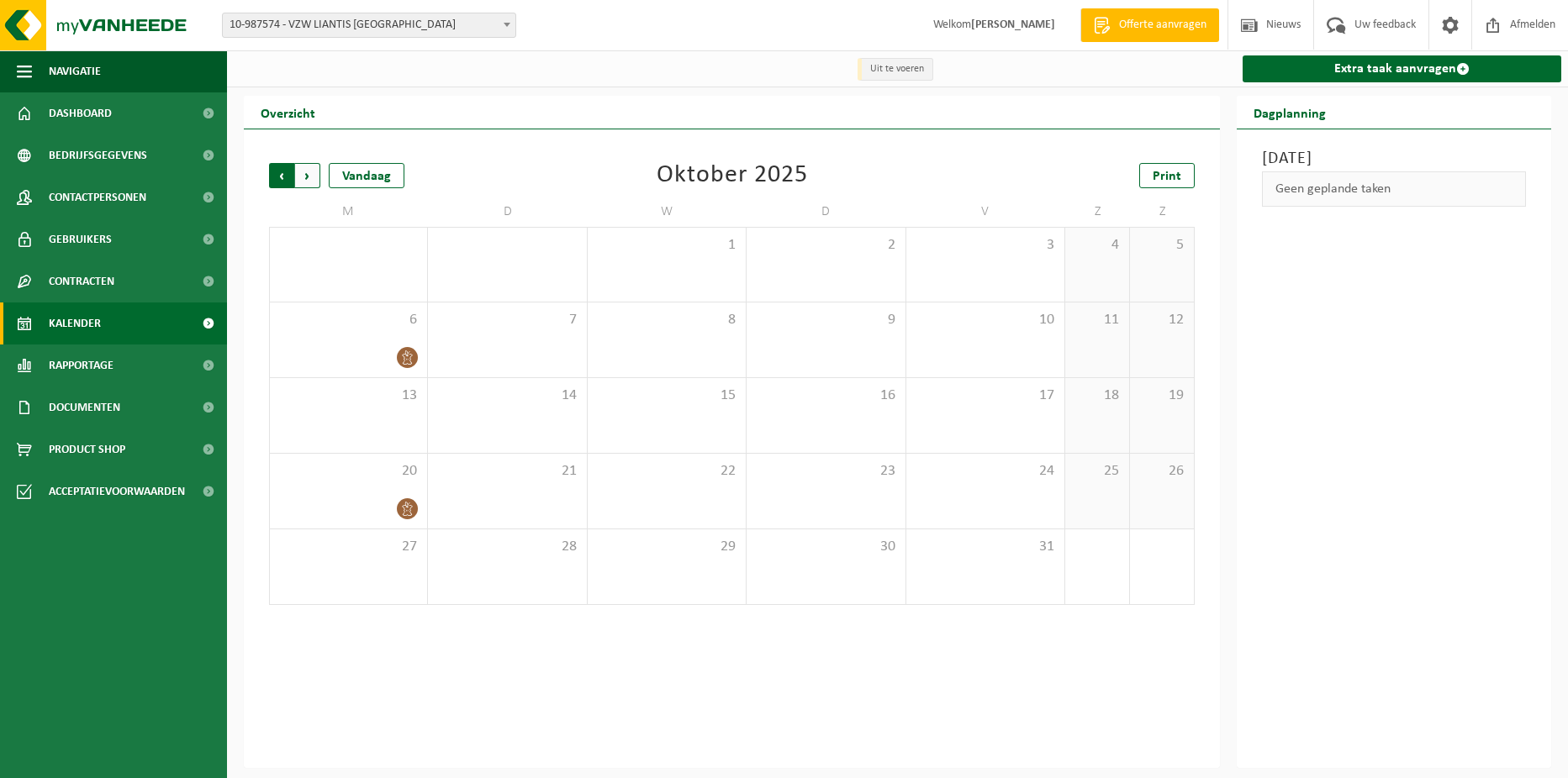
click at [311, 170] on span "Volgende" at bounding box center [307, 175] width 25 height 25
click at [311, 174] on span "Volgende" at bounding box center [307, 175] width 25 height 25
click at [280, 175] on span "Vorige" at bounding box center [282, 175] width 25 height 25
click at [1151, 174] on link "Print" at bounding box center [1166, 175] width 55 height 25
click at [362, 17] on span "10-987574 - VZW LIANTIS [GEOGRAPHIC_DATA]" at bounding box center [369, 24] width 293 height 23
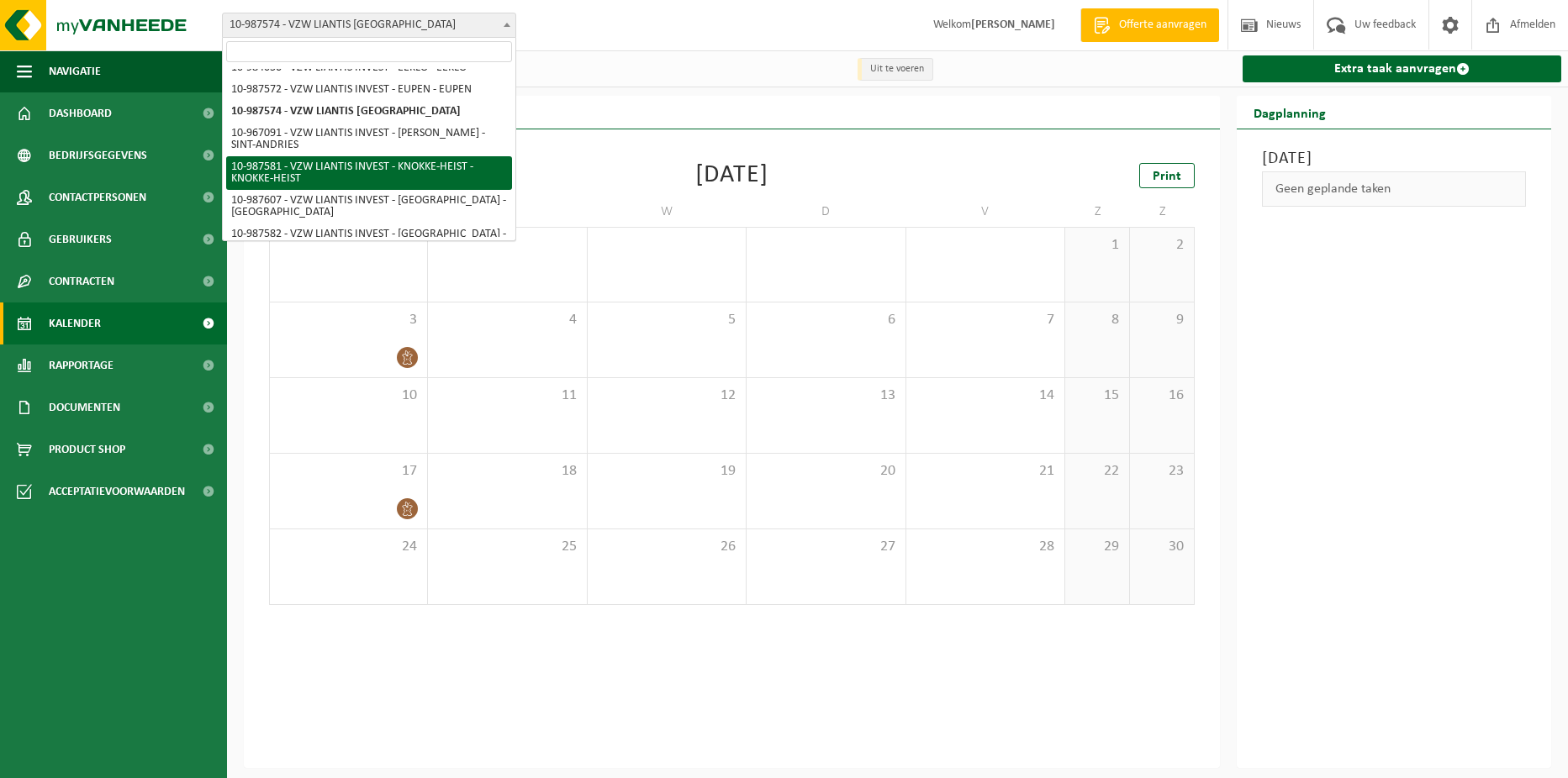
scroll to position [635, 0]
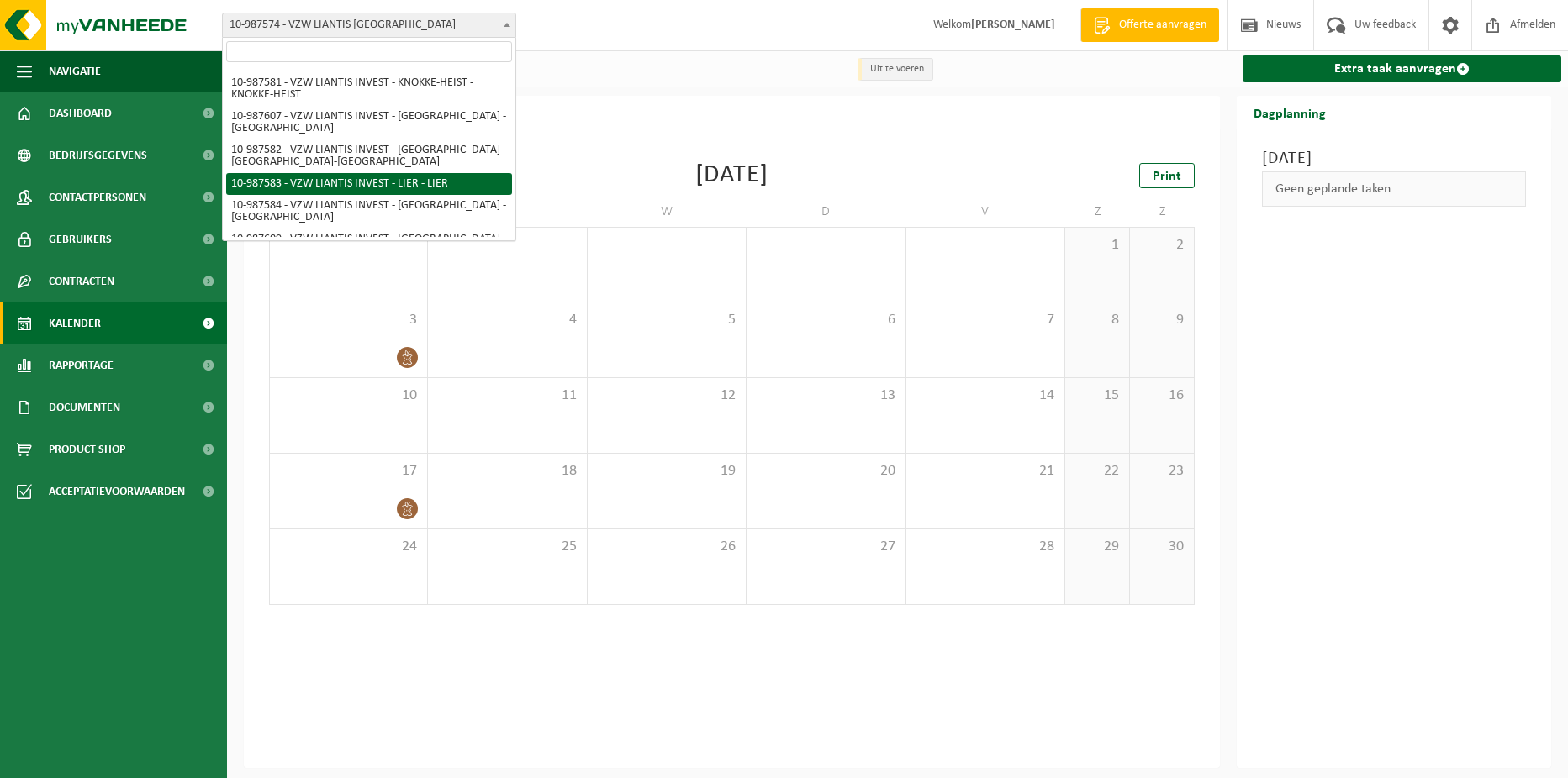
select select "167249"
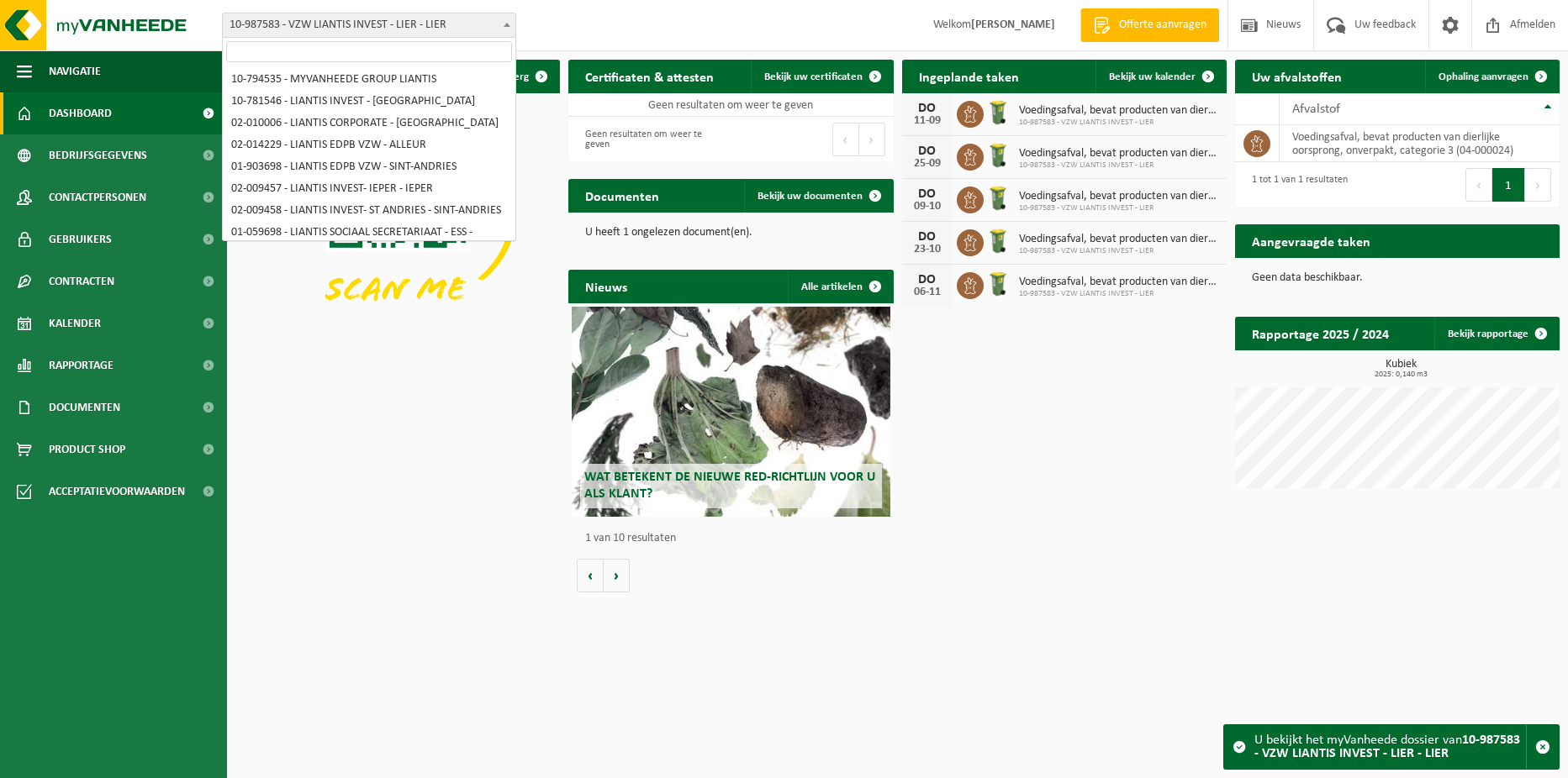
click at [467, 37] on span "10-987583 - VZW LIANTIS INVEST - LIER - LIER" at bounding box center [369, 24] width 295 height 25
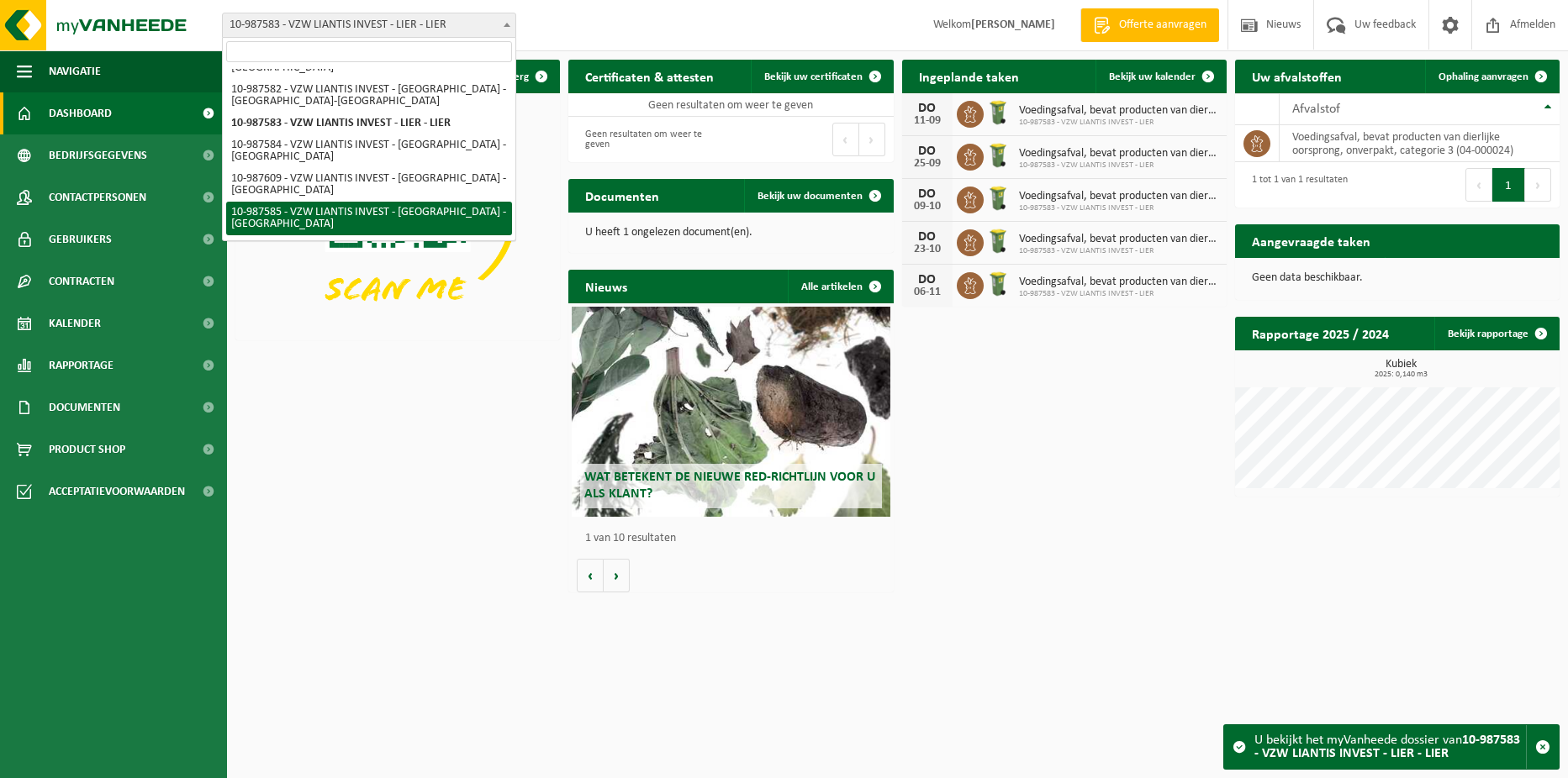
select select "167251"
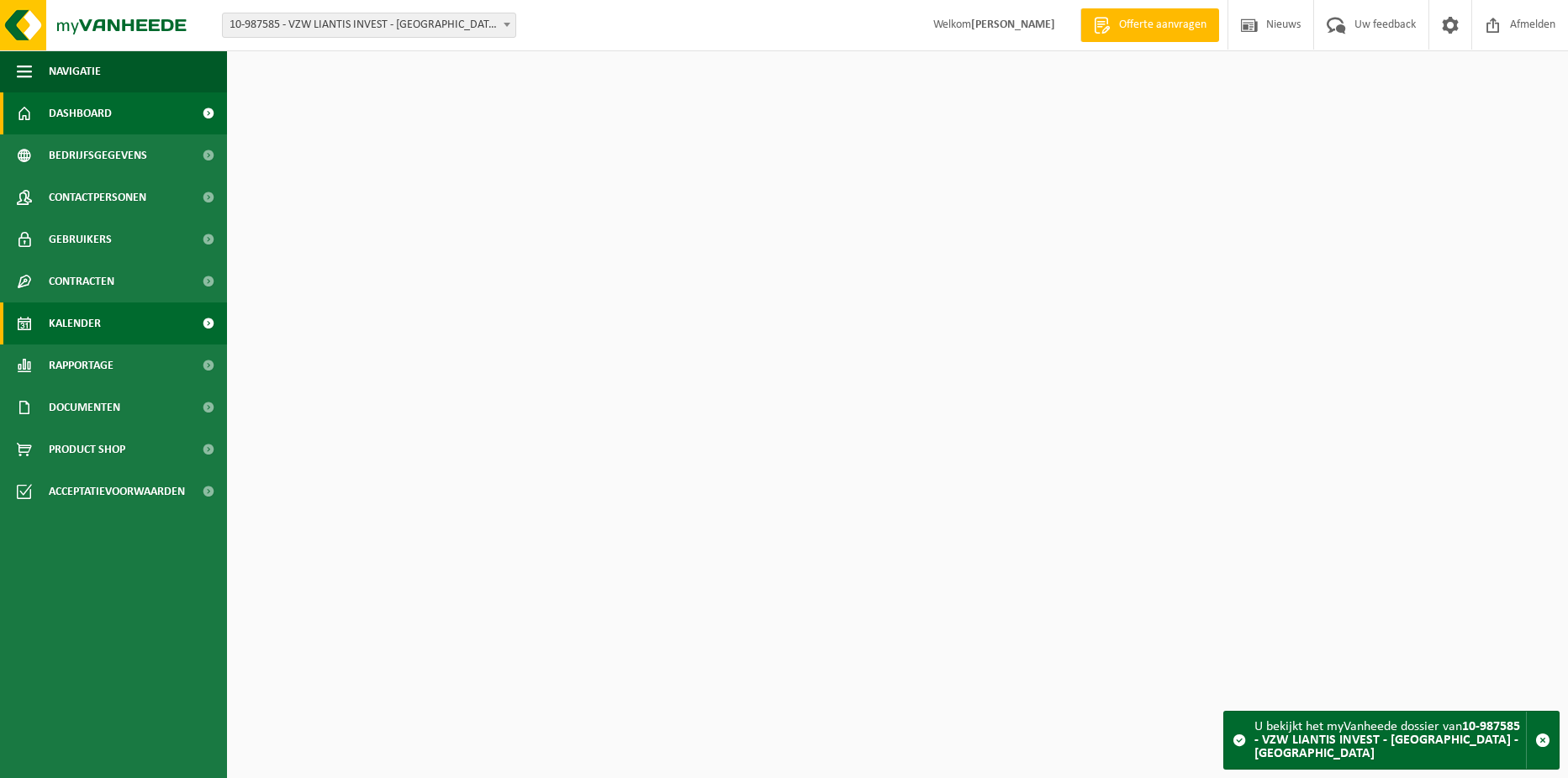
click at [98, 314] on span "Kalender" at bounding box center [75, 323] width 53 height 42
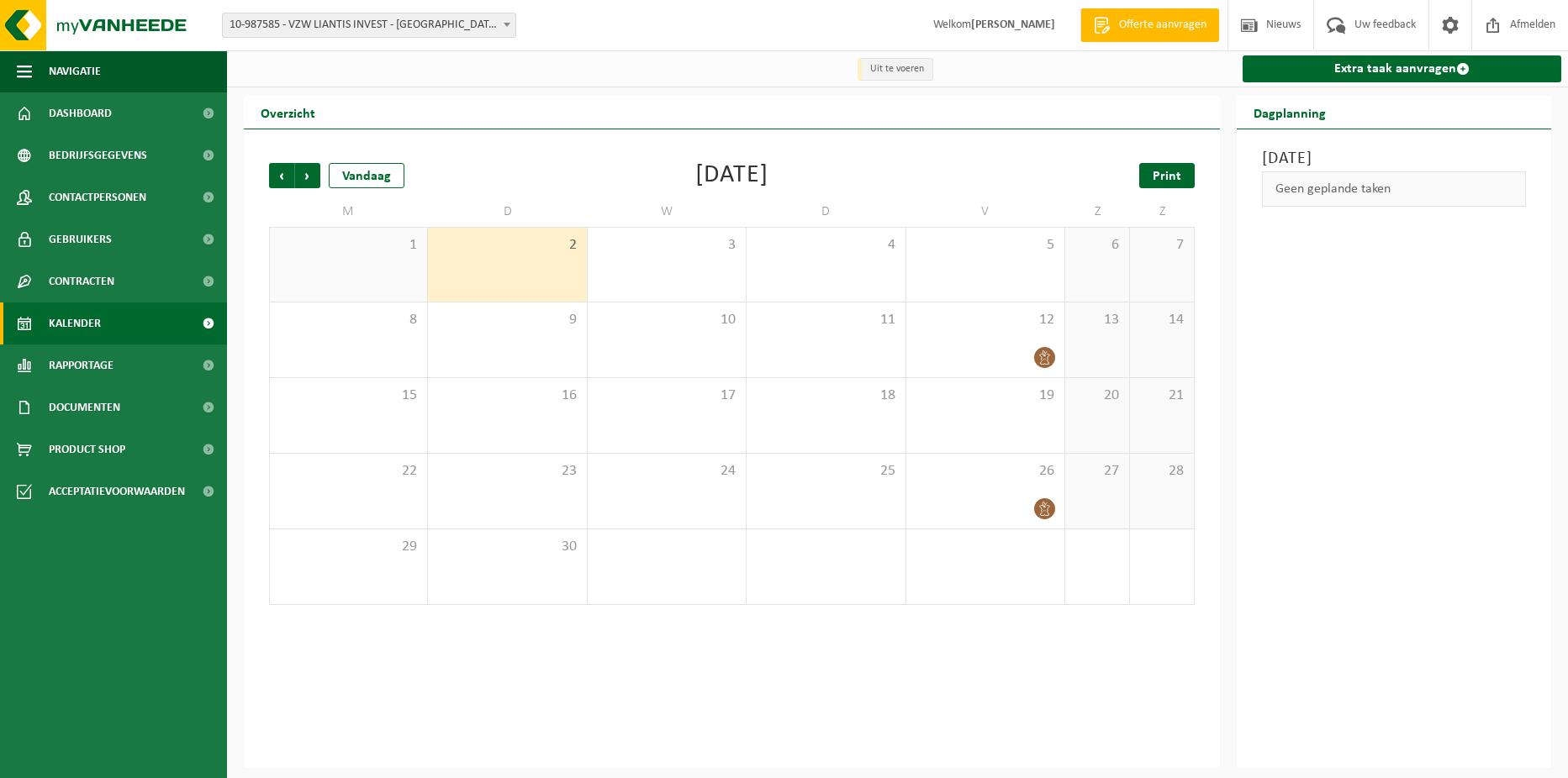
click at [1141, 183] on link "Print" at bounding box center [1166, 175] width 55 height 25
click at [299, 184] on span "Volgende" at bounding box center [307, 175] width 25 height 25
click at [1161, 178] on span "Print" at bounding box center [1166, 176] width 28 height 13
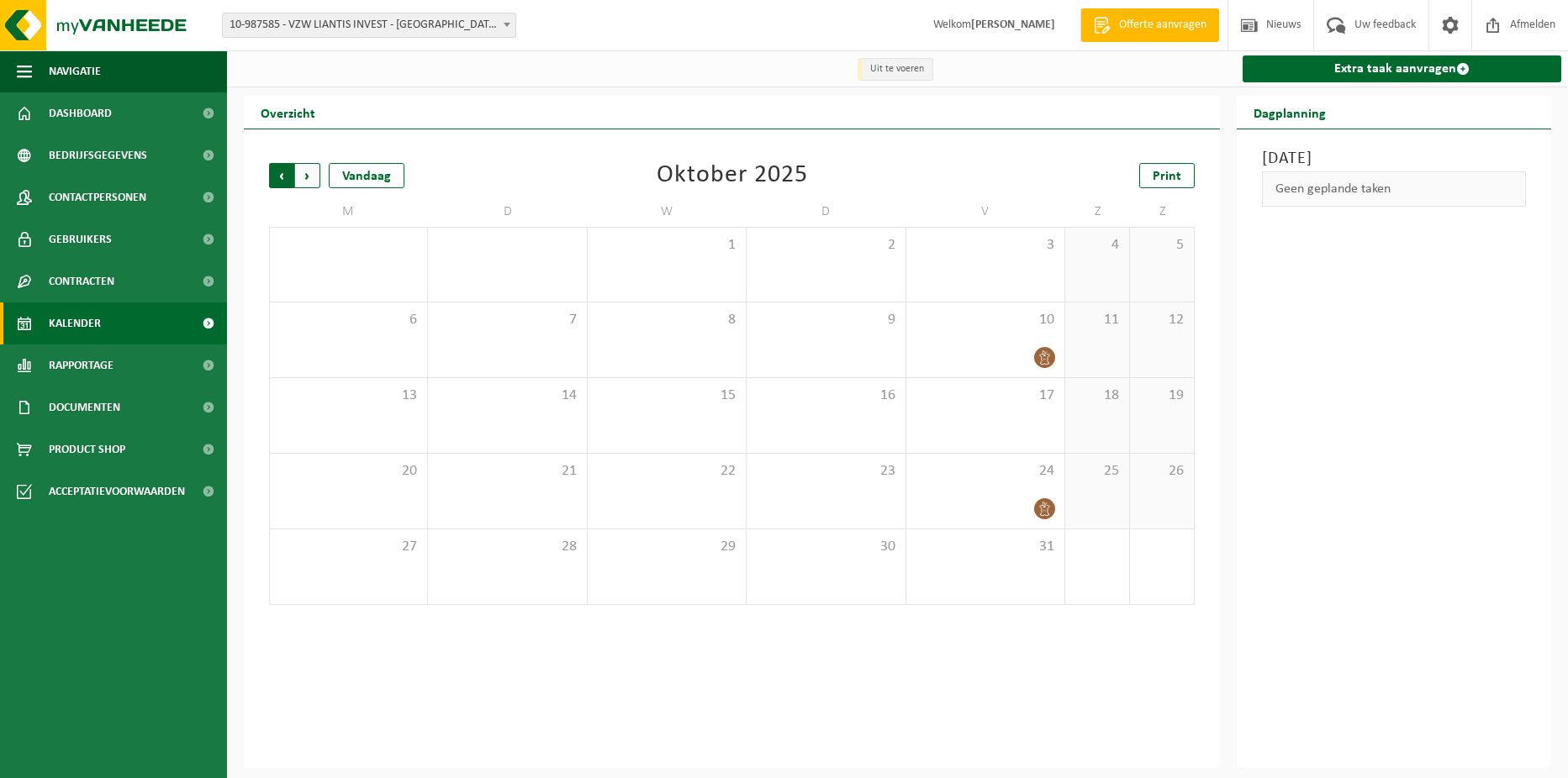
click at [307, 169] on span "Volgende" at bounding box center [307, 175] width 25 height 25
click at [488, 37] on span "10-987585 - VZW LIANTIS INVEST - [GEOGRAPHIC_DATA] - [GEOGRAPHIC_DATA]" at bounding box center [369, 24] width 295 height 25
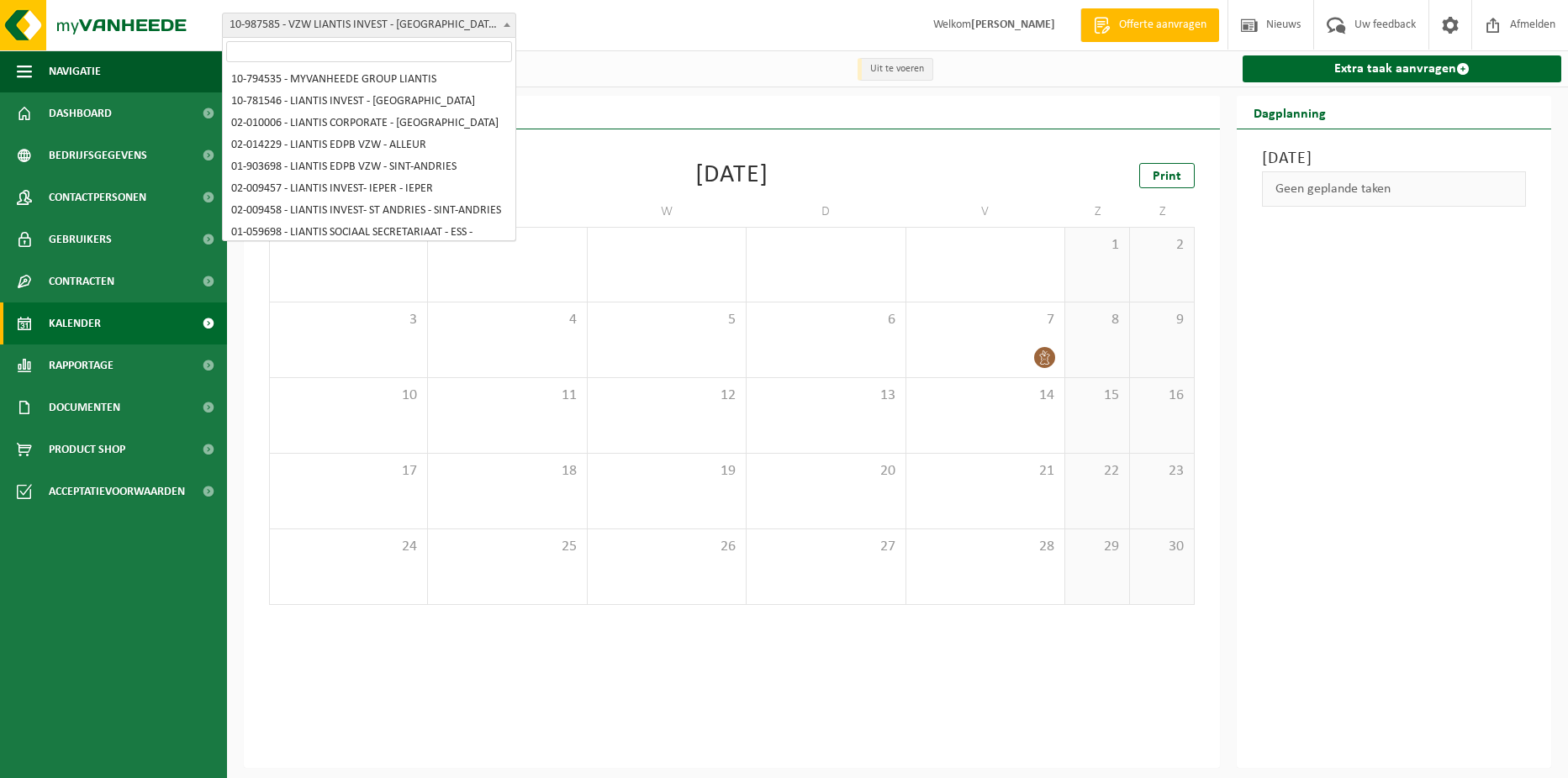
scroll to position [750, 0]
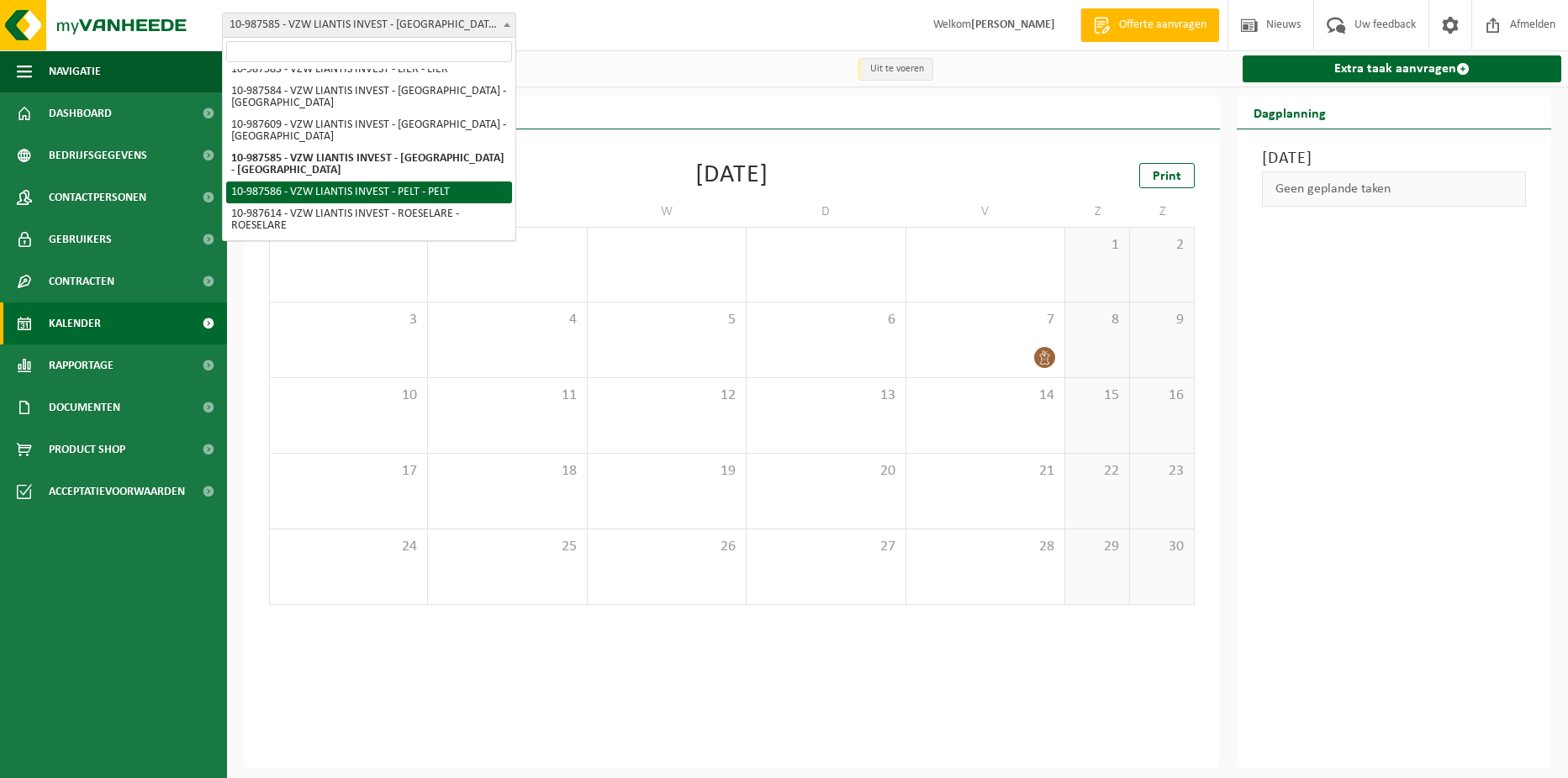
select select "167252"
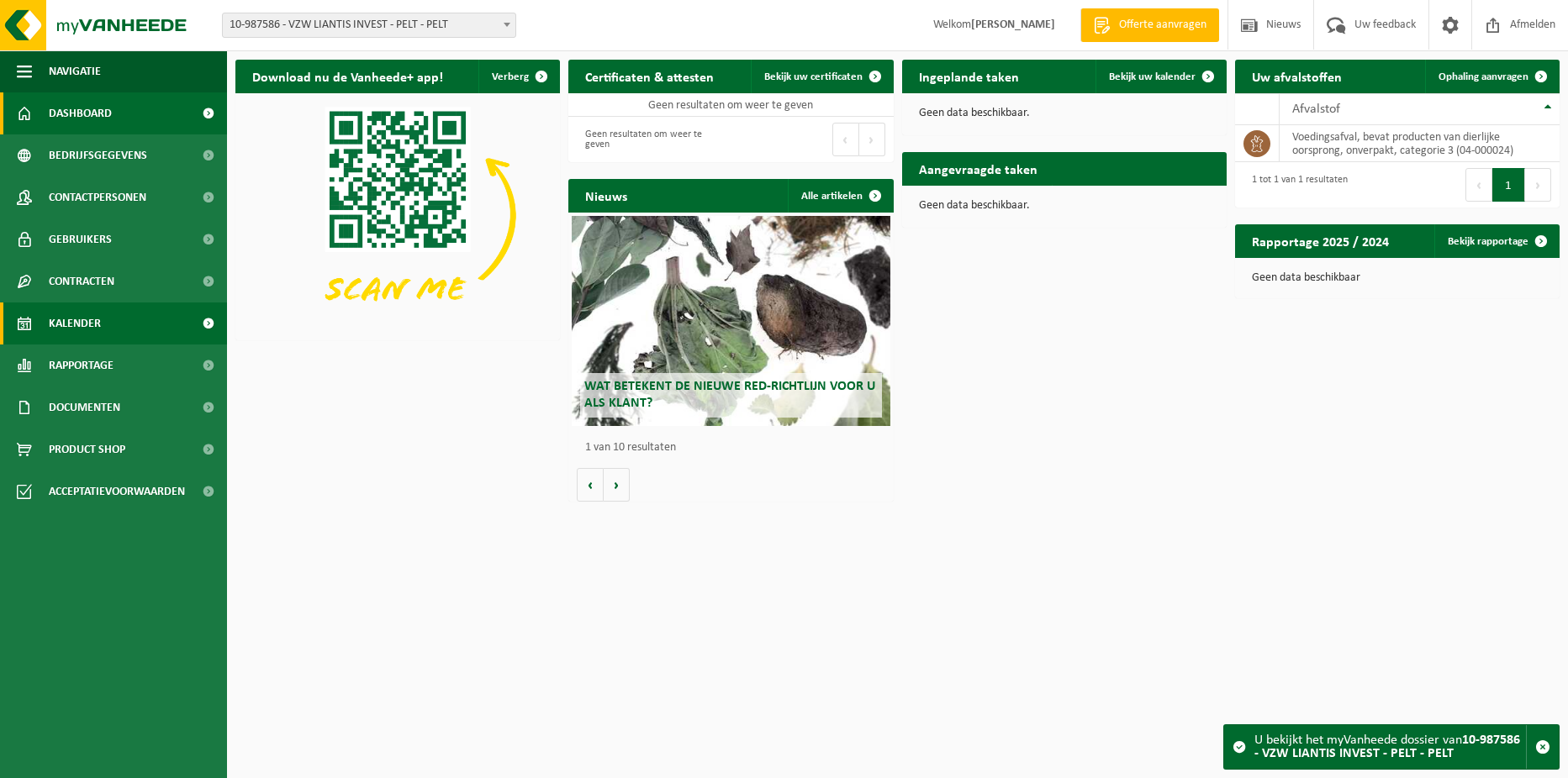
click at [84, 322] on span "Kalender" at bounding box center [75, 323] width 53 height 42
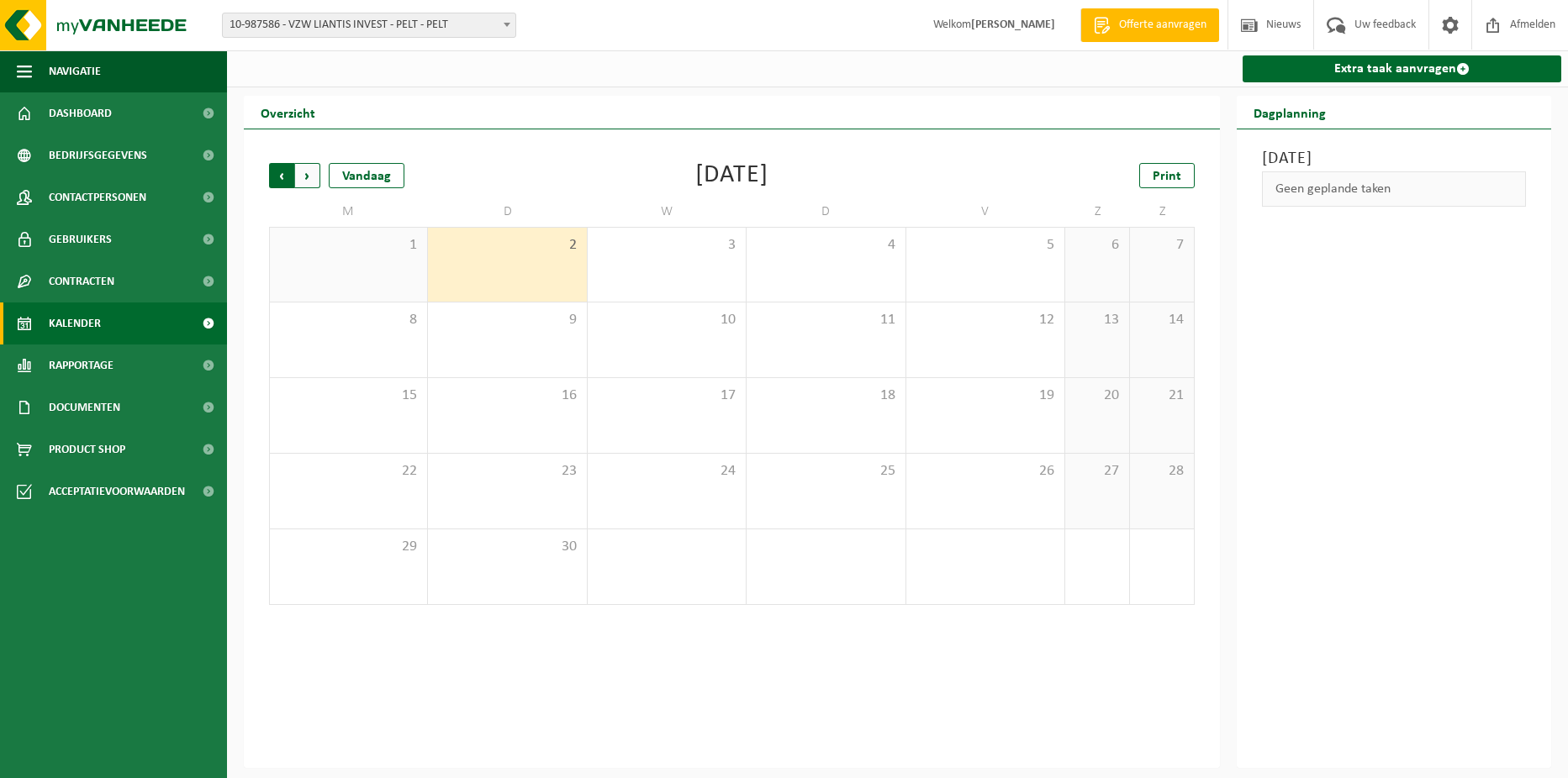
click at [311, 183] on span "Volgende" at bounding box center [307, 175] width 25 height 25
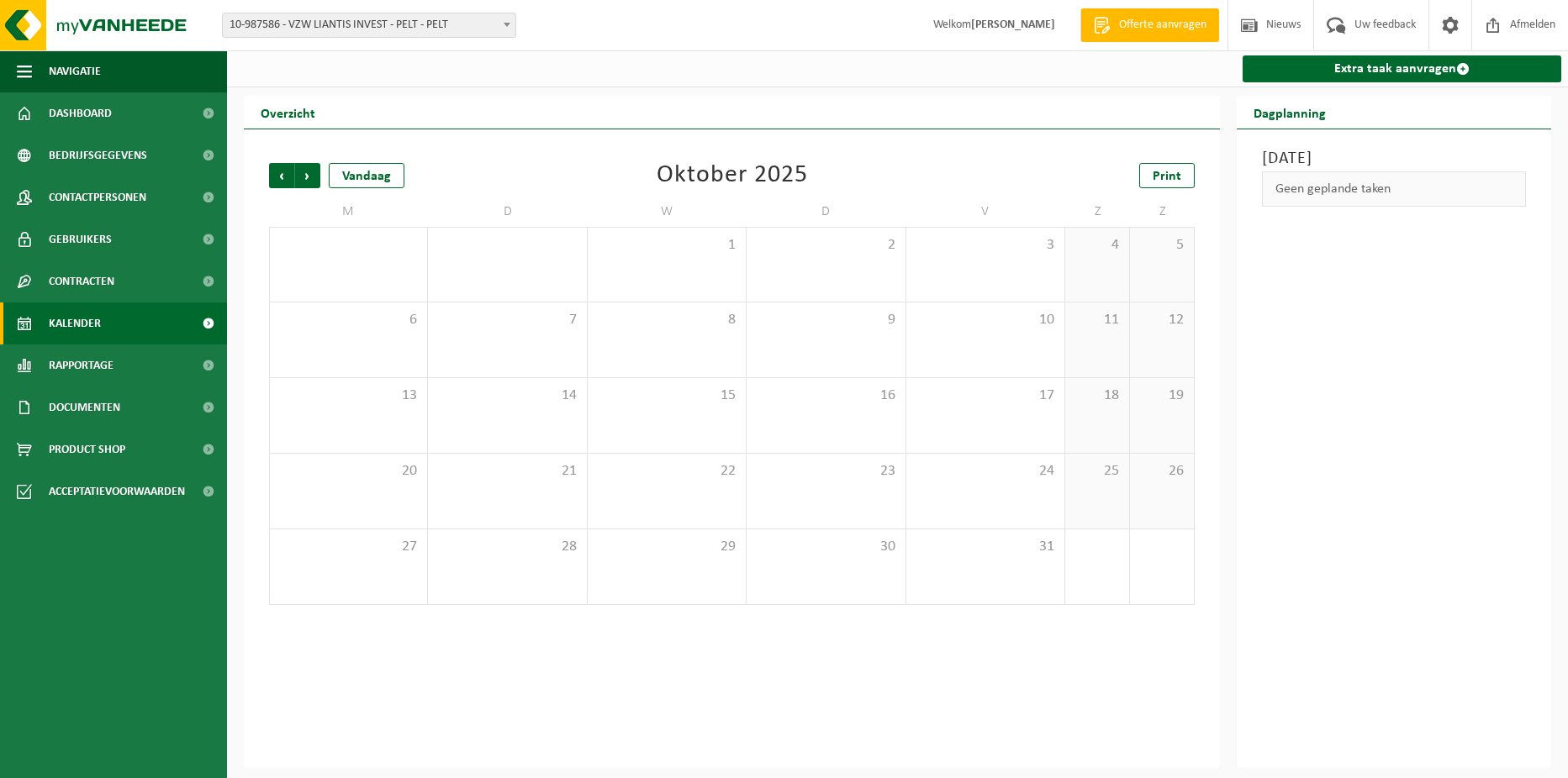
click at [311, 183] on span "Volgende" at bounding box center [307, 175] width 25 height 25
click at [498, 31] on span at bounding box center [507, 23] width 17 height 22
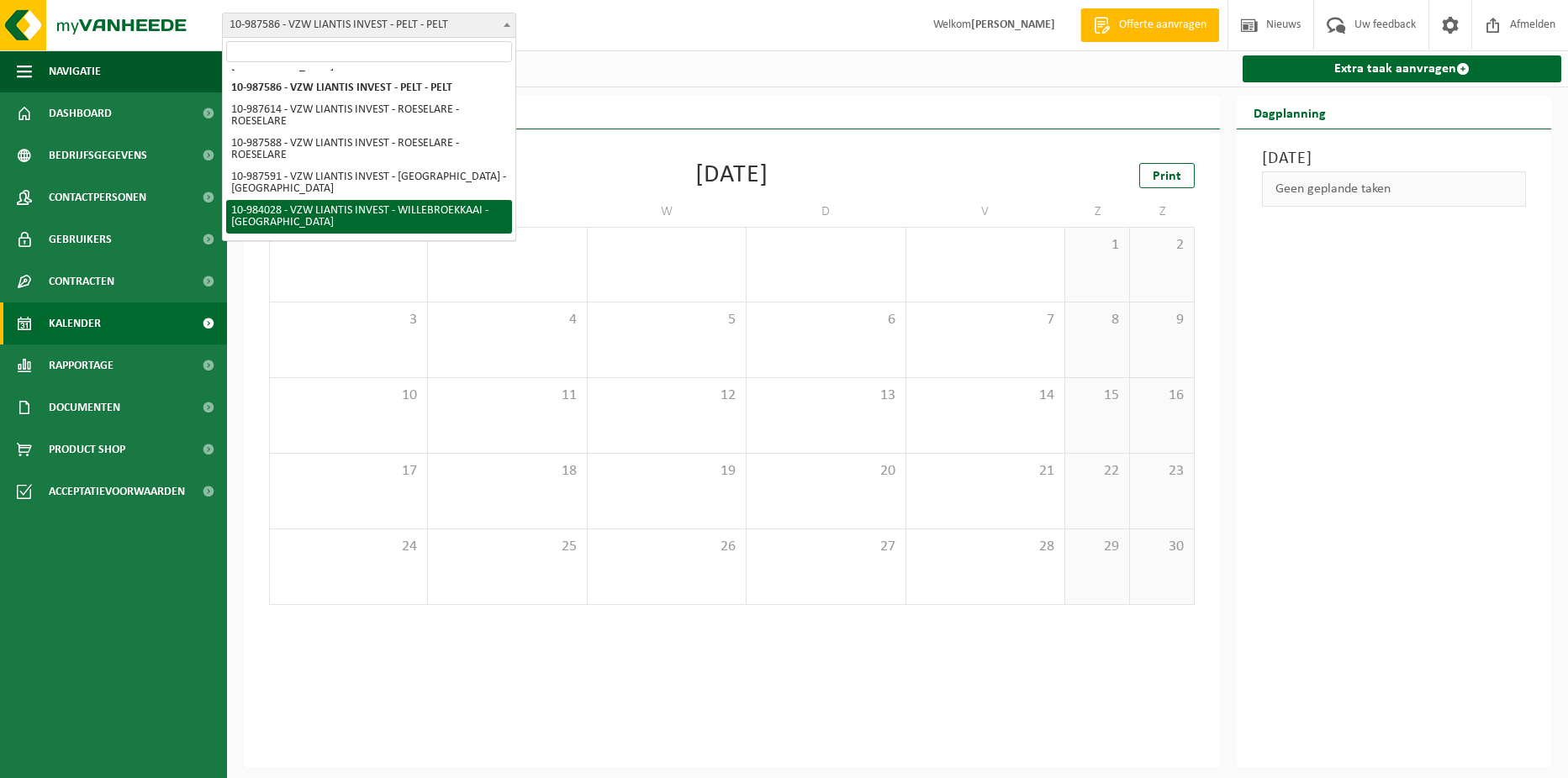
scroll to position [873, 0]
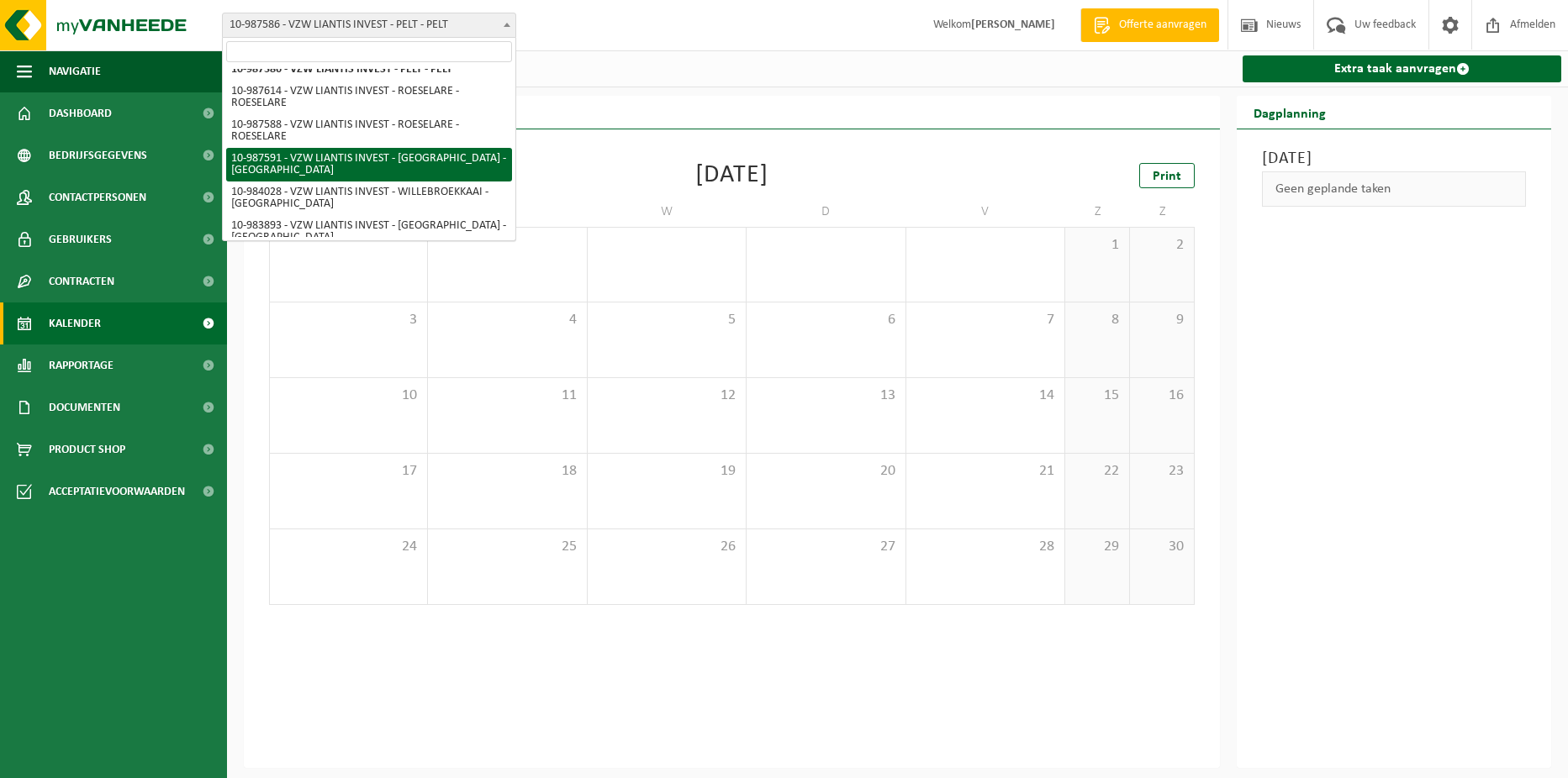
select select "167256"
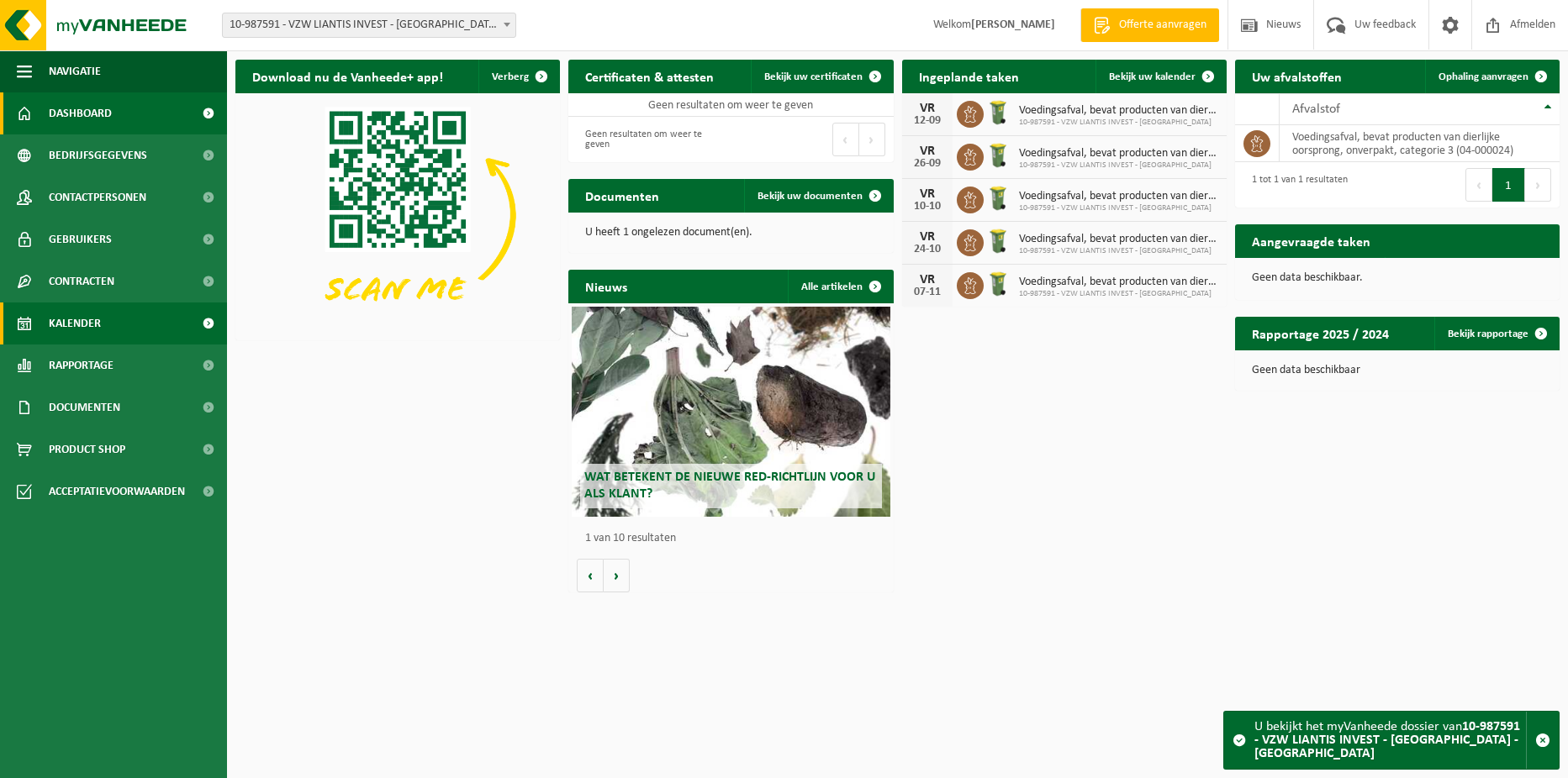
click at [106, 315] on link "Kalender" at bounding box center [114, 323] width 227 height 42
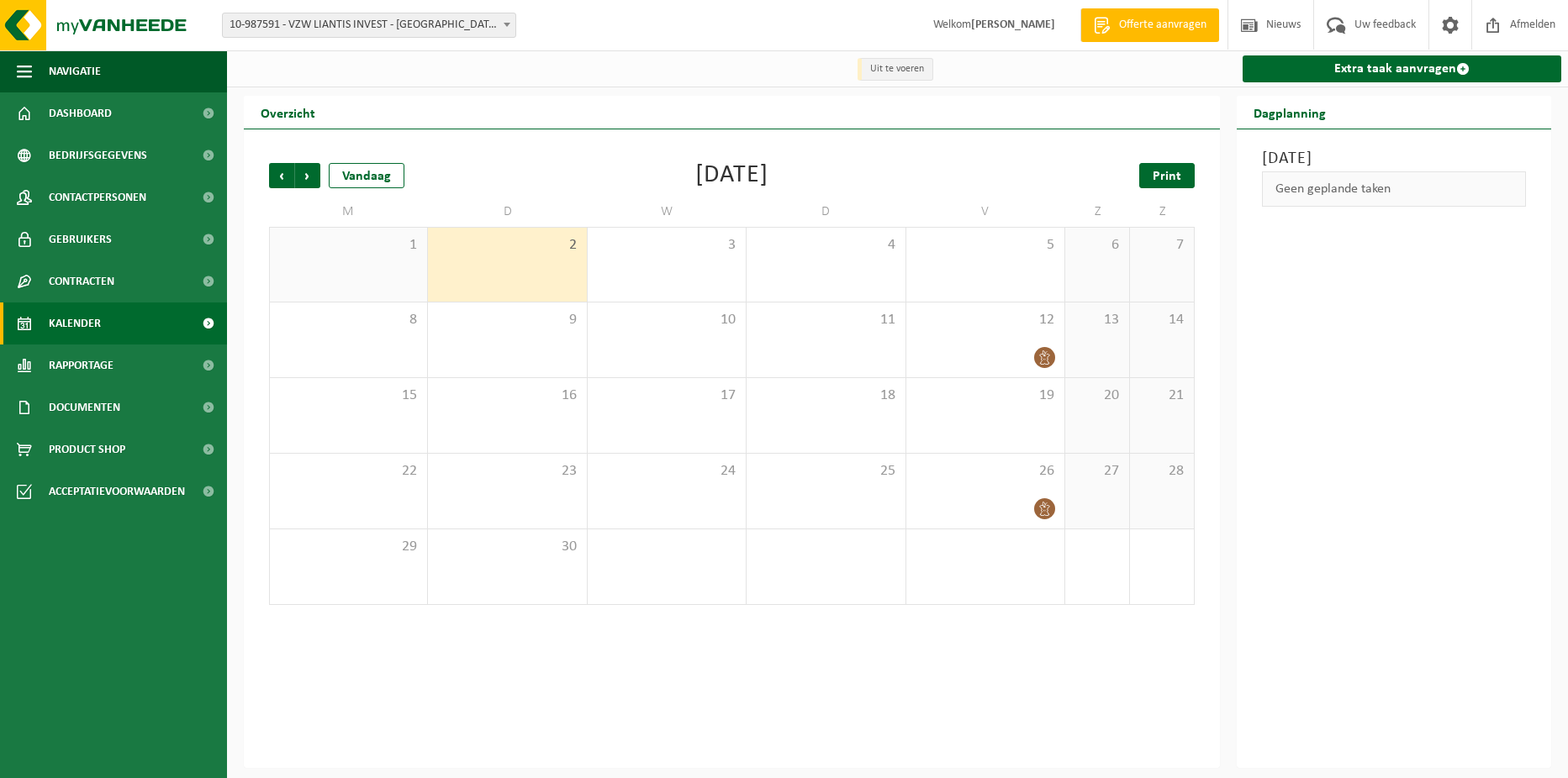
click at [1165, 182] on span "Print" at bounding box center [1166, 176] width 28 height 13
click at [308, 175] on span "Volgende" at bounding box center [307, 175] width 25 height 25
click at [1181, 186] on link "Print" at bounding box center [1166, 175] width 55 height 25
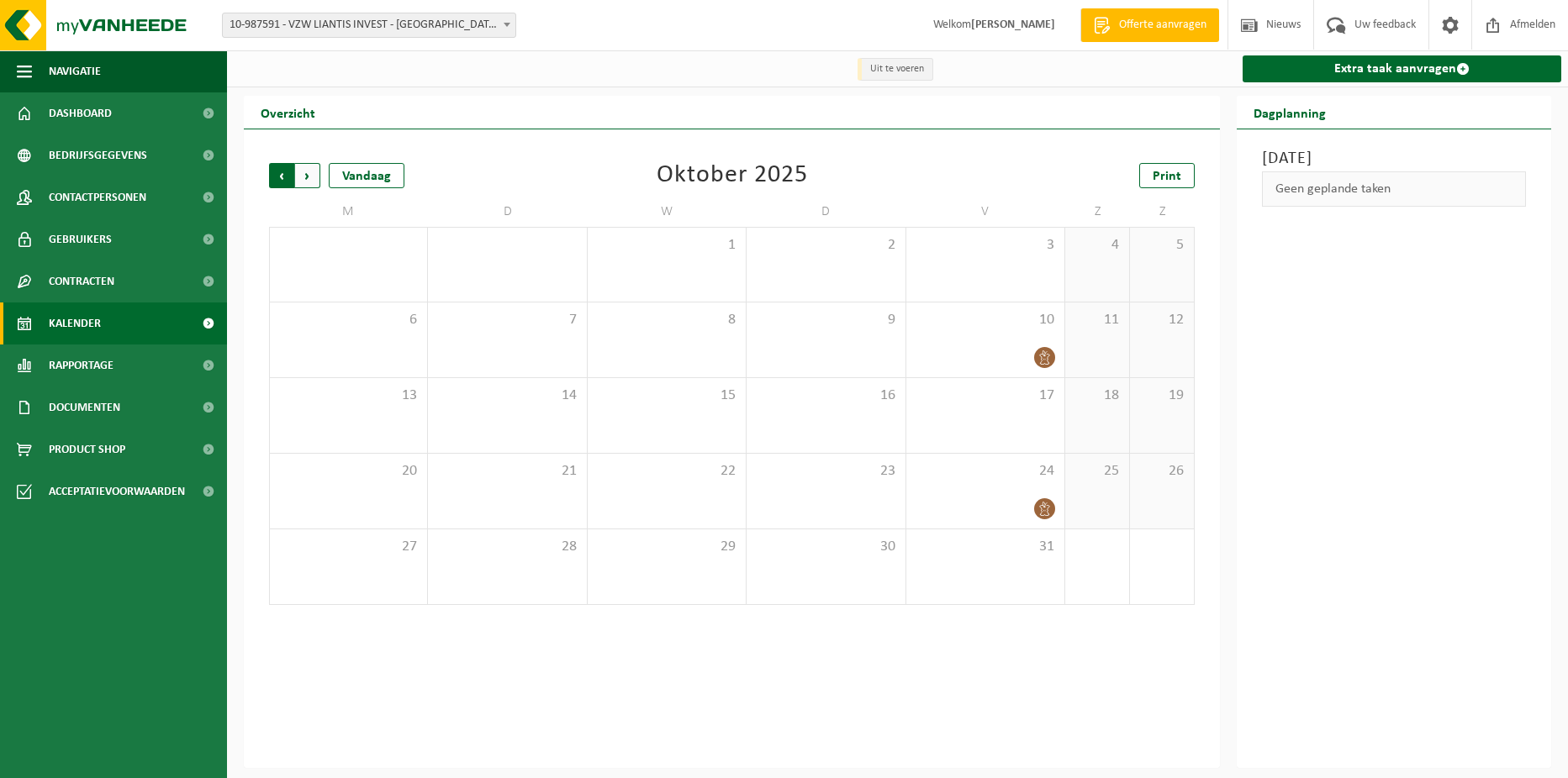
click at [304, 177] on span "Volgende" at bounding box center [307, 175] width 25 height 25
